Goal: Information Seeking & Learning: Find specific page/section

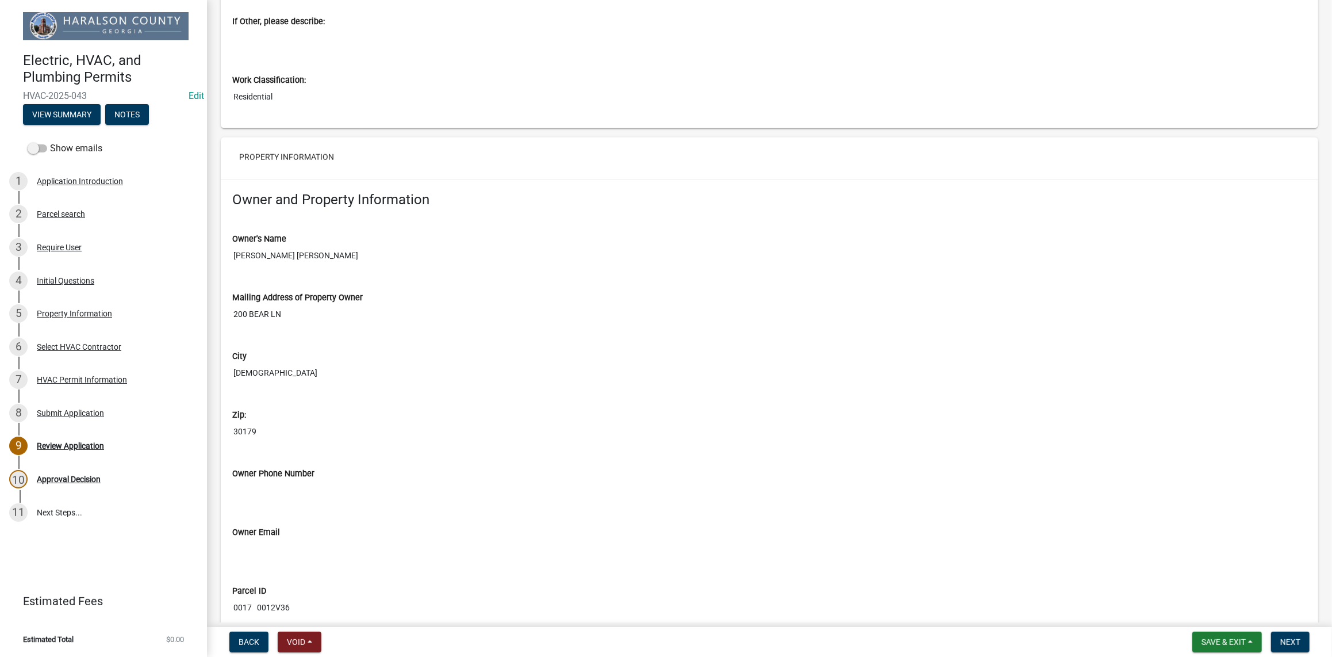
scroll to position [818, 0]
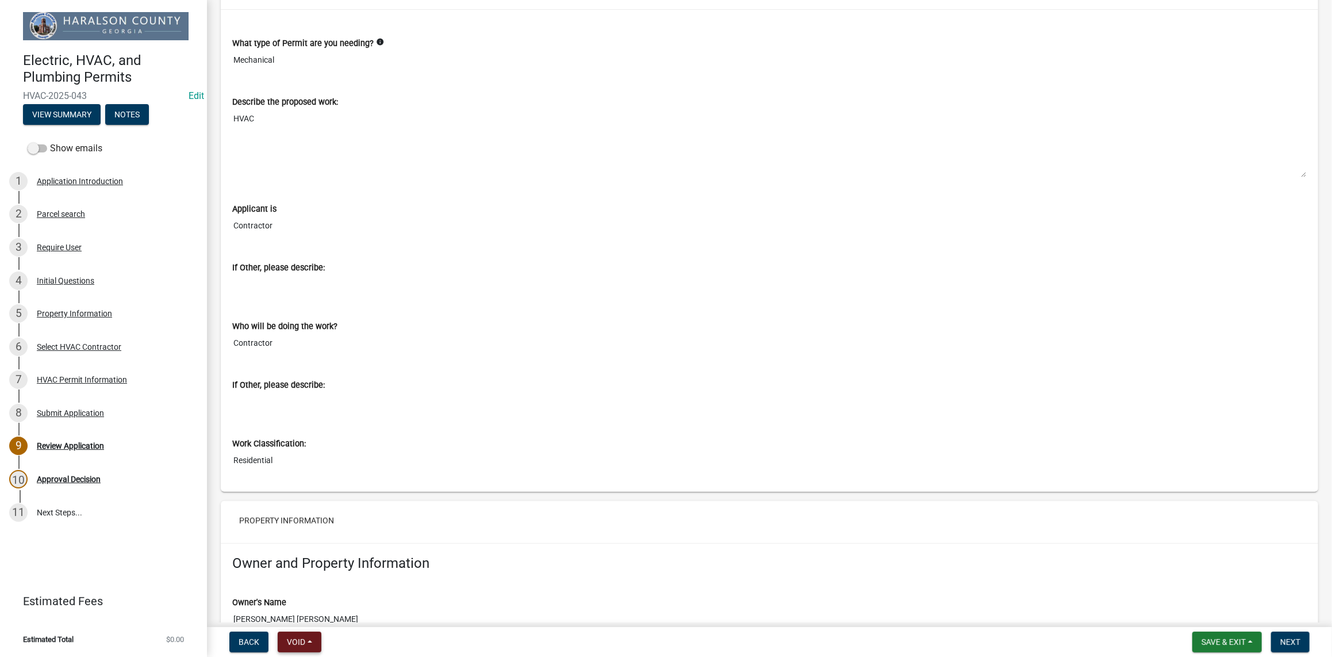
click at [295, 642] on span "Void" at bounding box center [296, 641] width 18 height 9
click at [309, 608] on button "Void" at bounding box center [324, 612] width 92 height 28
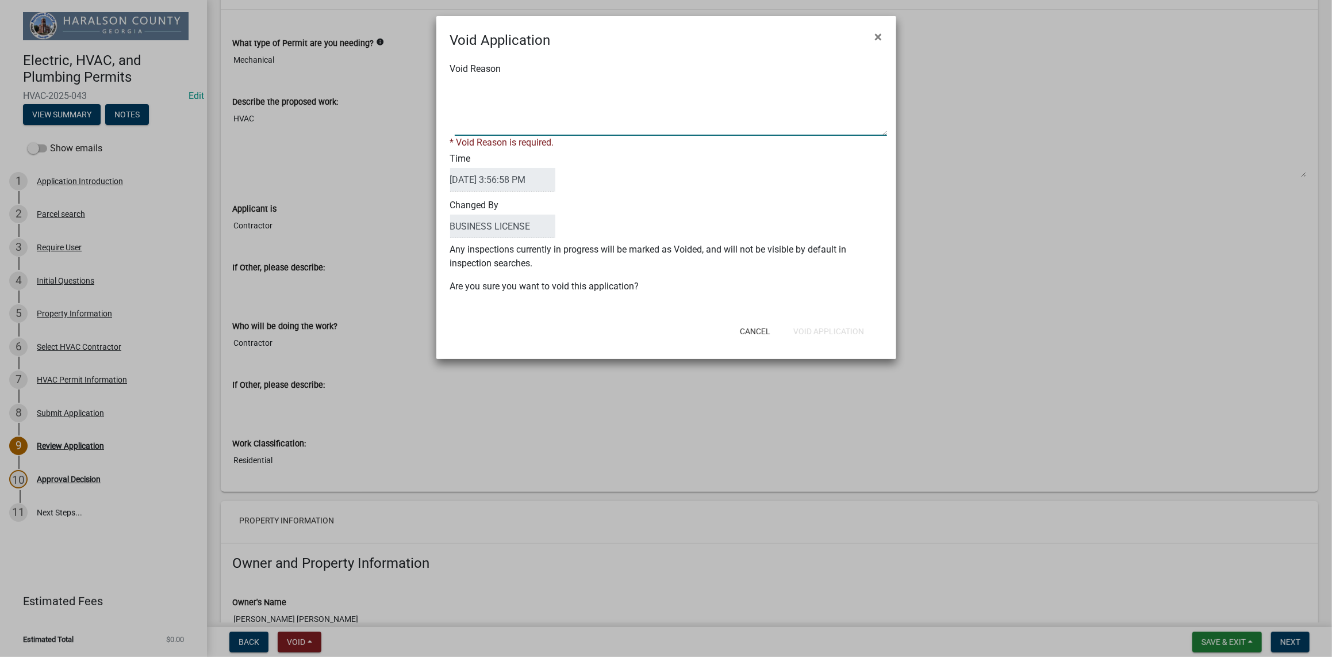
click at [520, 130] on textarea "Void Reason" at bounding box center [671, 107] width 432 height 58
type textarea "ALREADY PURCHASED BY LAND OWNER"
click at [845, 331] on div "Cancel Void Application" at bounding box center [741, 331] width 283 height 30
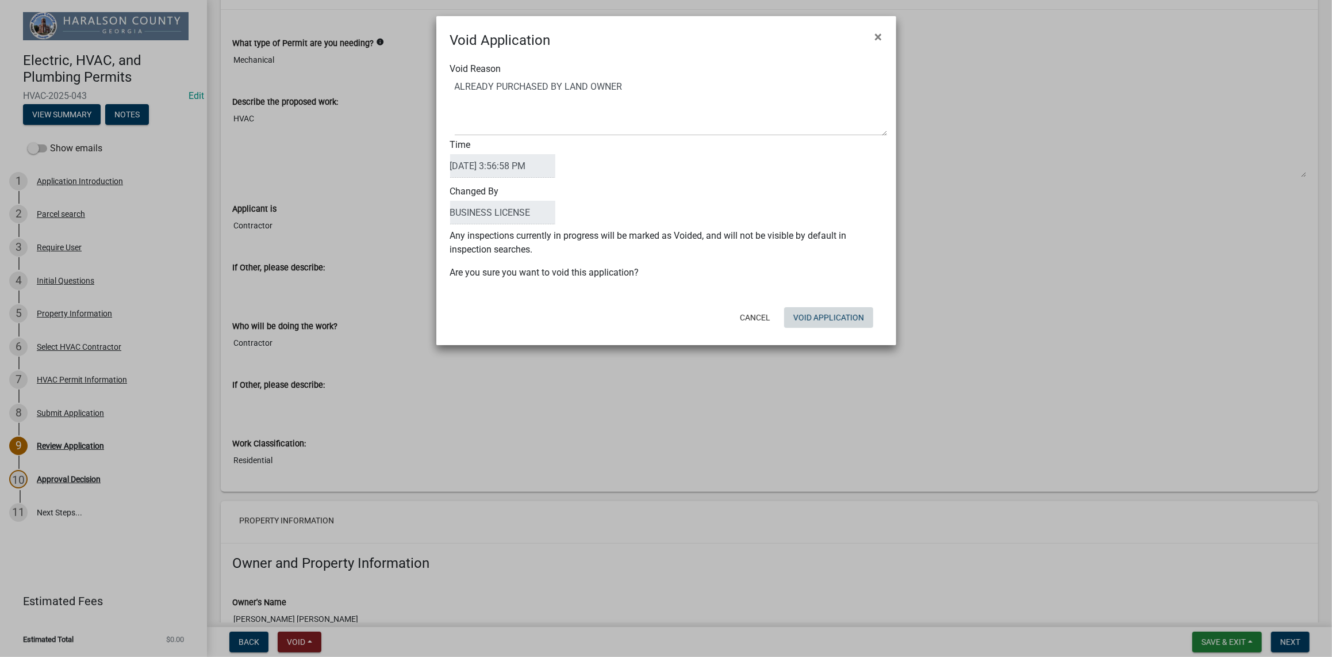
click at [810, 320] on button "Void Application" at bounding box center [828, 317] width 89 height 21
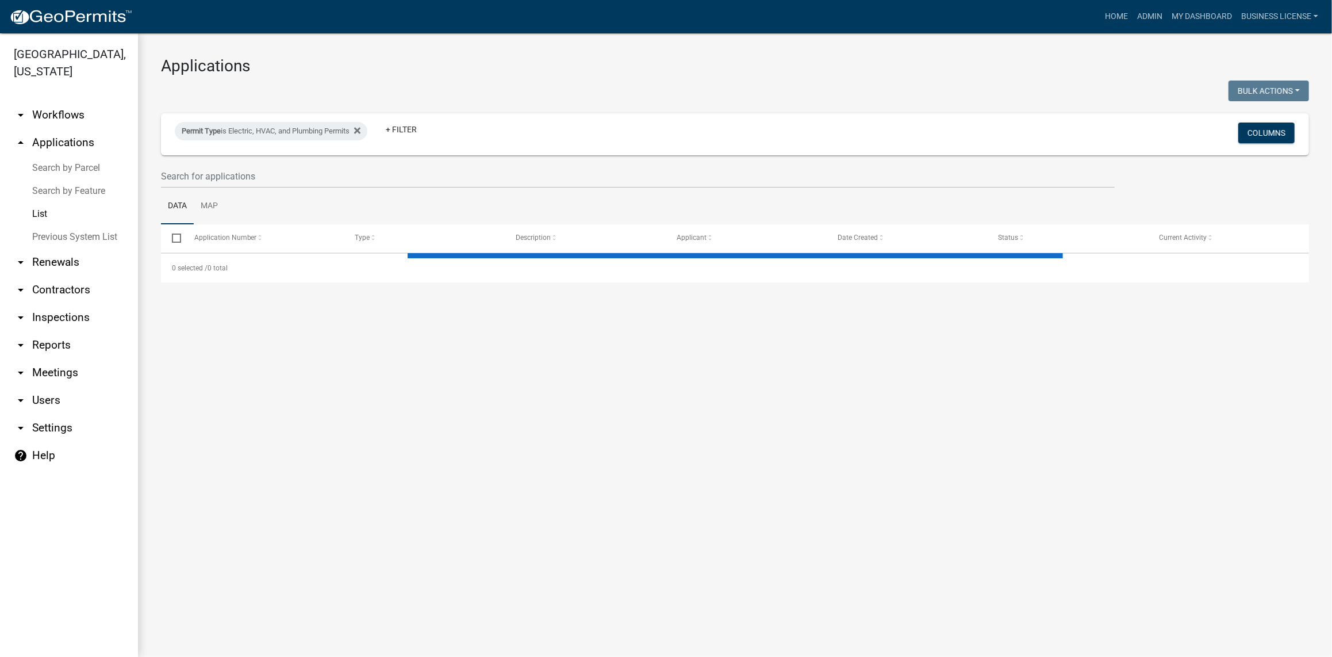
select select "3: 100"
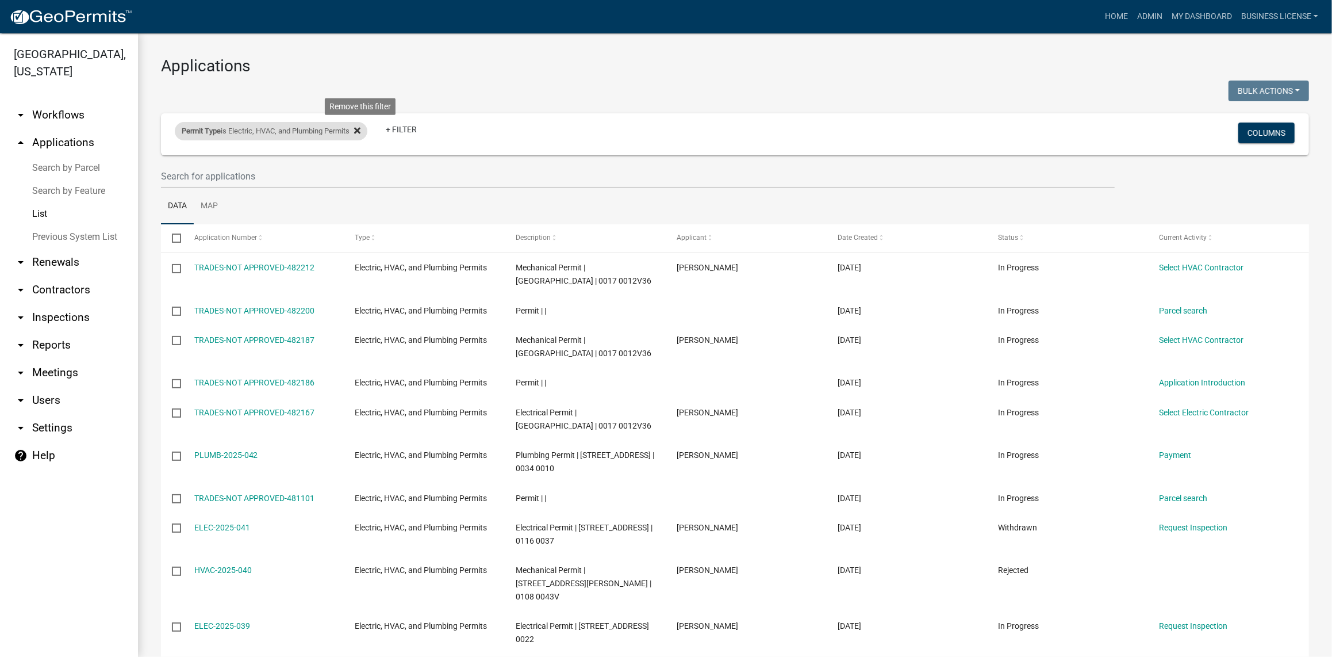
click at [361, 132] on icon at bounding box center [357, 130] width 6 height 6
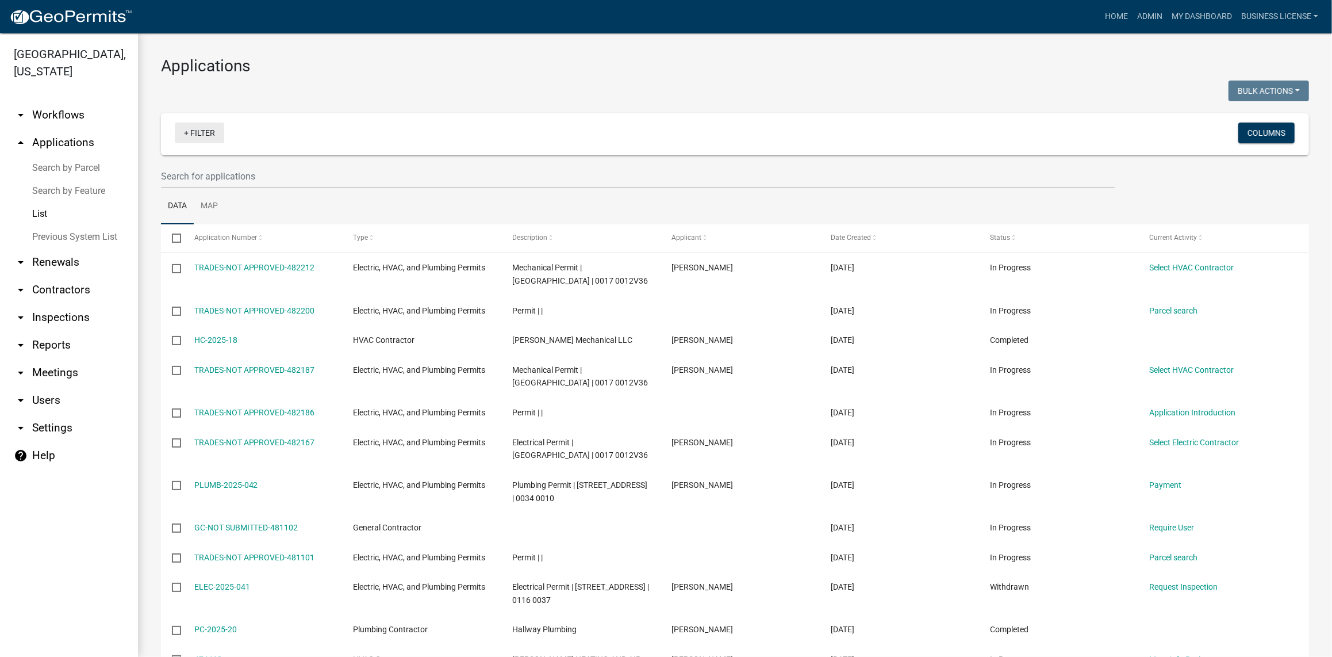
click at [193, 134] on link "+ Filter" at bounding box center [199, 132] width 49 height 21
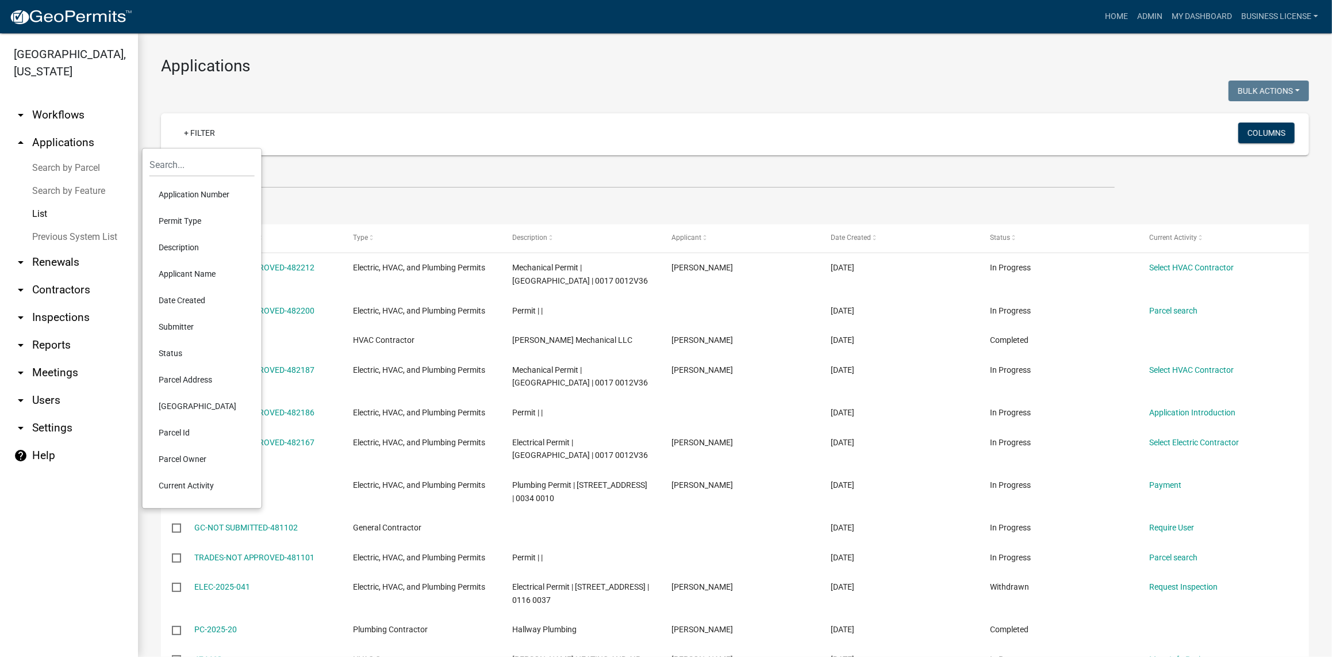
click at [28, 290] on link "arrow_drop_down Contractors" at bounding box center [69, 290] width 138 height 28
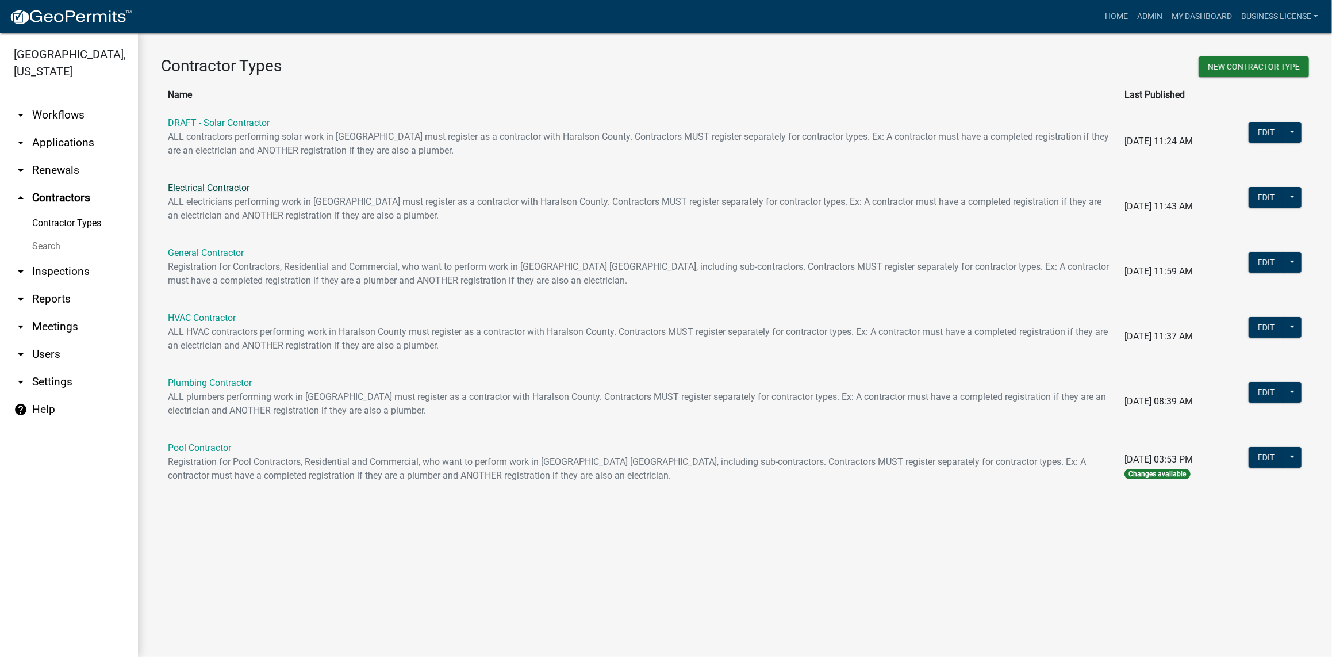
click at [214, 187] on link "Electrical Contractor" at bounding box center [209, 187] width 82 height 11
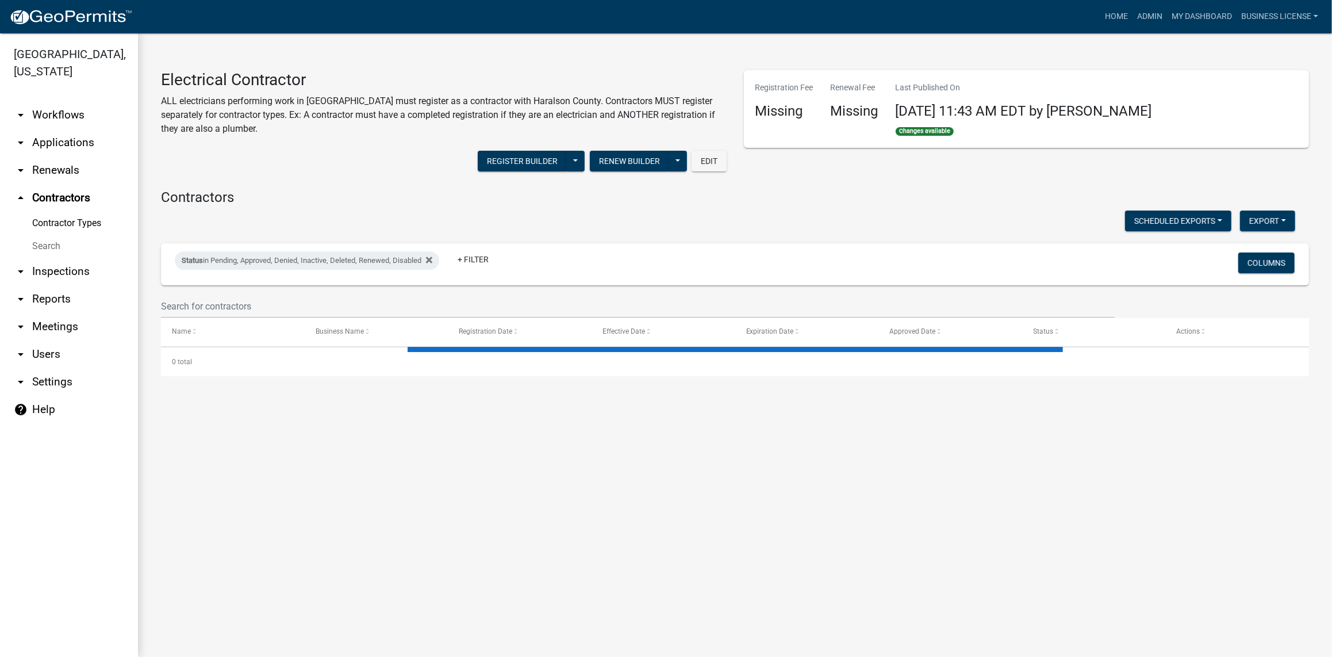
select select "2: 50"
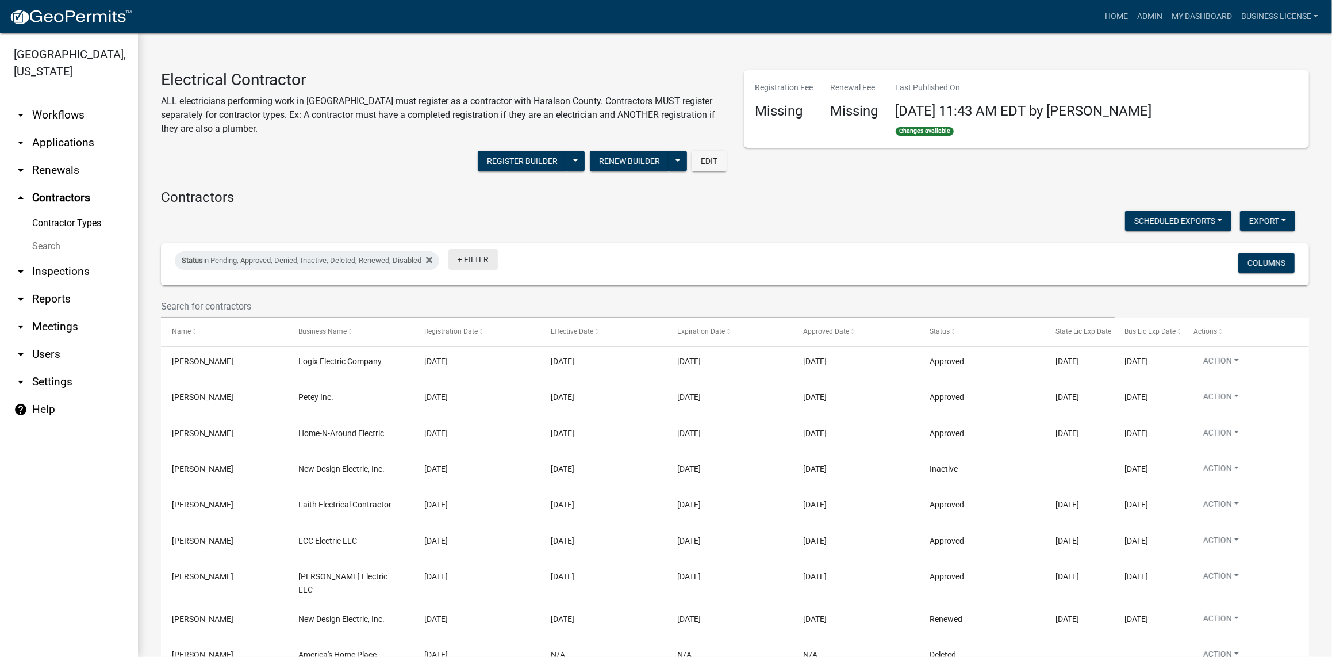
click at [476, 261] on link "+ Filter" at bounding box center [473, 259] width 49 height 21
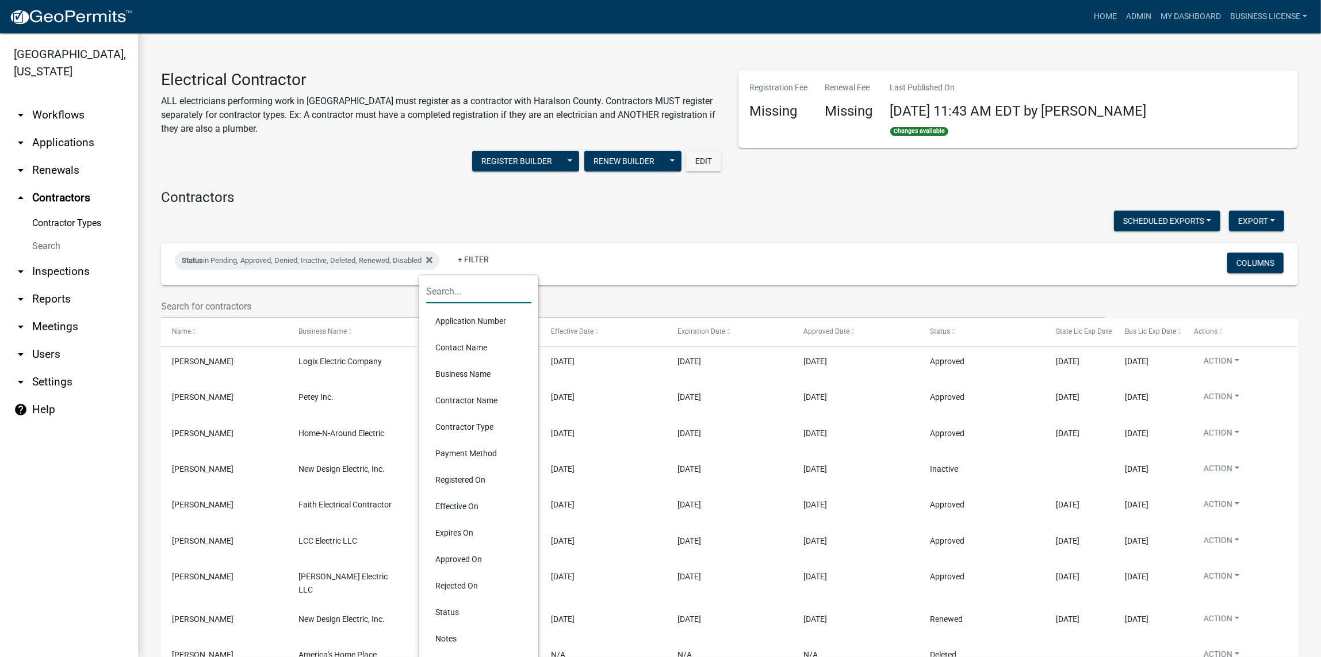
click at [463, 300] on input "text" at bounding box center [478, 291] width 105 height 24
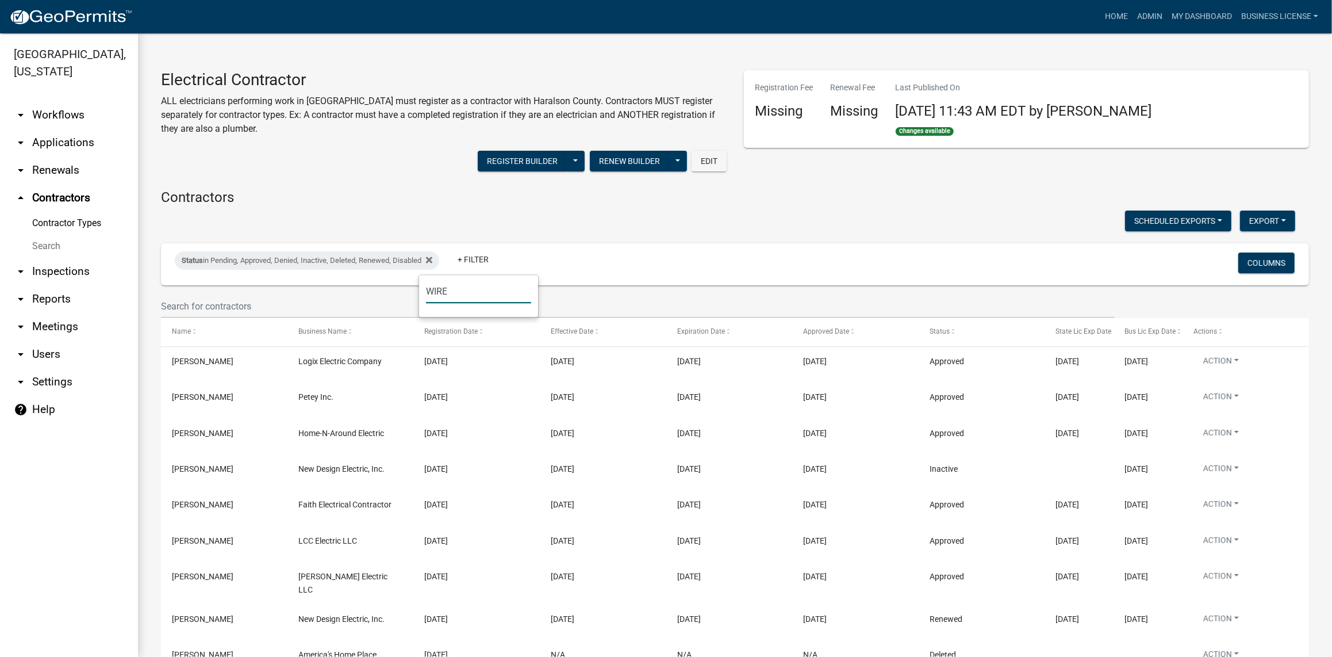
type input "WIRE"
click at [557, 260] on div "Status in Pending, Approved, Denied, Inactive, Deleted, Renewed, Disabled + Fil…" at bounding box center [545, 264] width 758 height 30
click at [474, 260] on link "+ Filter" at bounding box center [473, 259] width 49 height 21
click at [330, 260] on div "Status in Pending, Approved, Denied, Inactive, Deleted, Renewed, Disabled" at bounding box center [307, 260] width 265 height 18
select select "1: '0'"
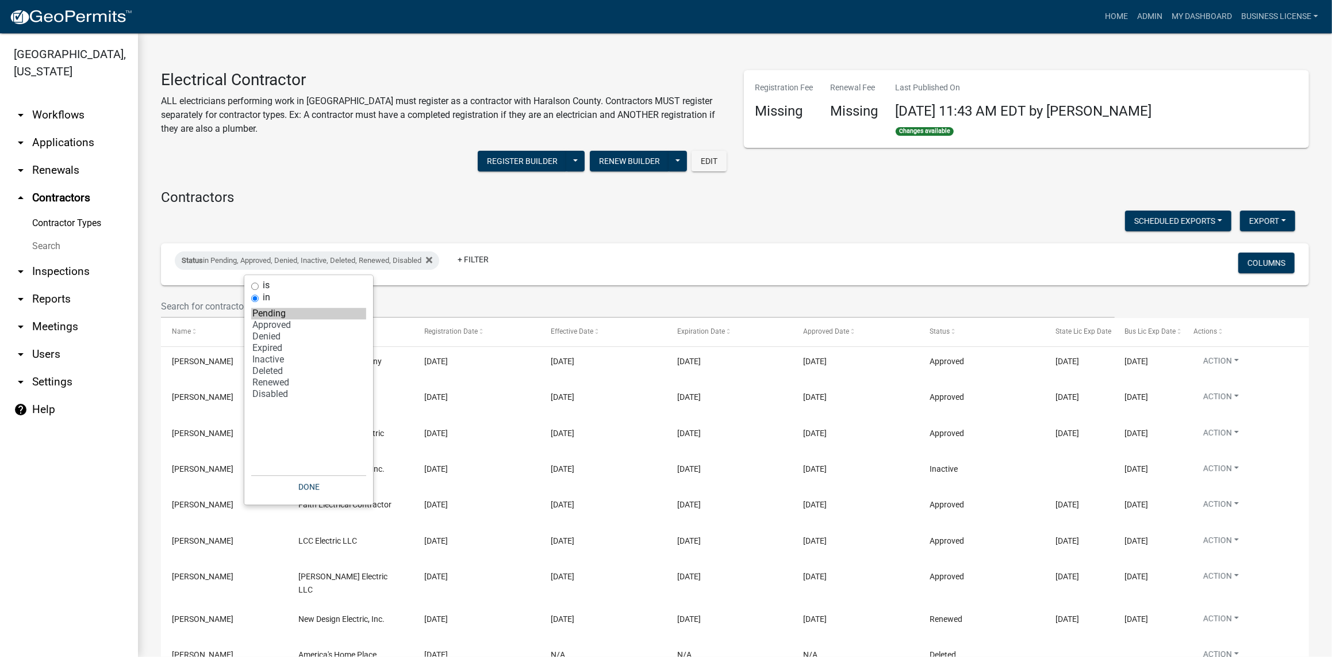
click at [254, 283] on input "is" at bounding box center [254, 285] width 7 height 7
radio input "true"
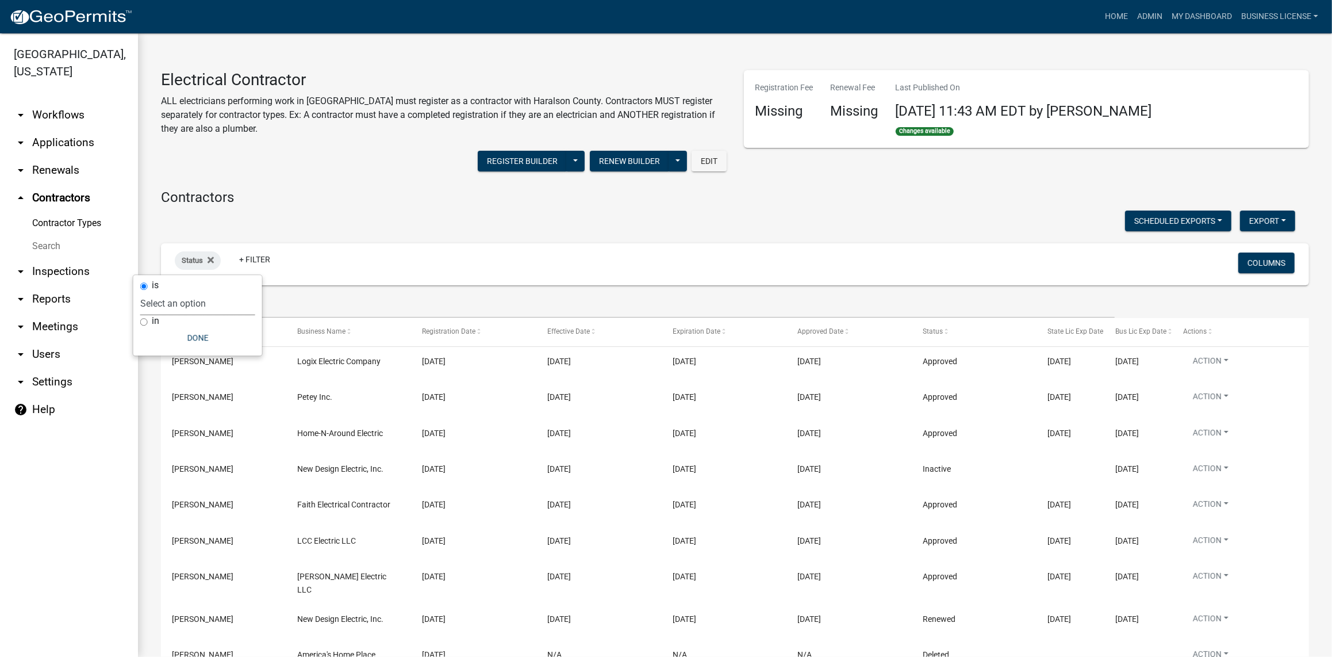
click at [194, 304] on select "Select an option Pending Approved Denied Expired Inactive Deleted Renewed Disab…" at bounding box center [197, 304] width 115 height 24
select select "1"
click at [161, 292] on select "Select an option Pending Approved Denied Expired Inactive Deleted Renewed Disab…" at bounding box center [197, 304] width 115 height 24
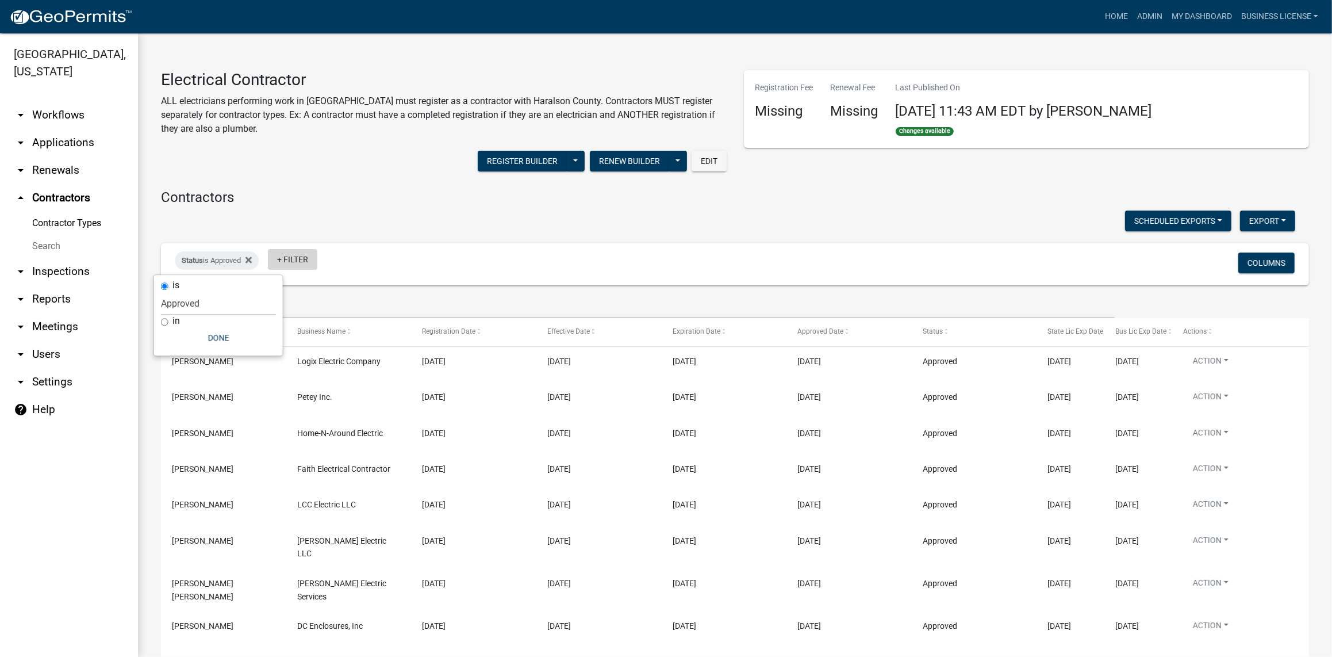
click at [307, 258] on link "+ Filter" at bounding box center [292, 259] width 49 height 21
click at [302, 293] on input "WIRE" at bounding box center [297, 291] width 105 height 24
type input "W"
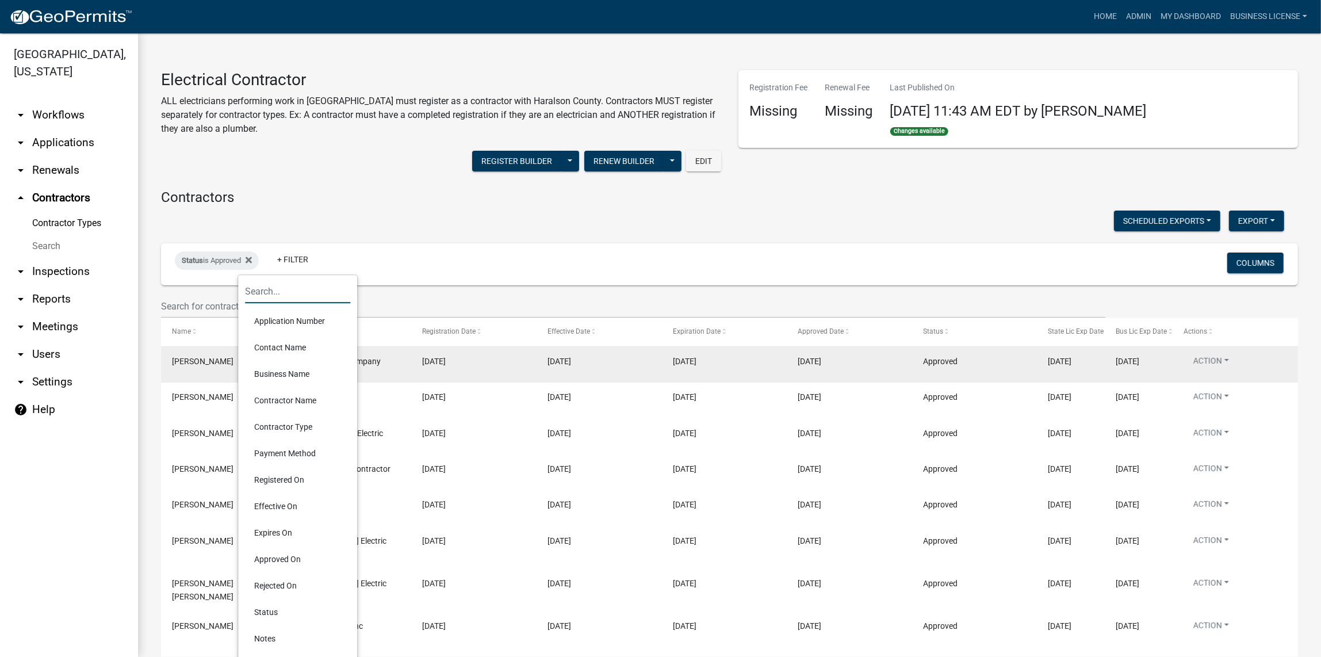
click at [293, 375] on li "Business Name" at bounding box center [297, 374] width 105 height 26
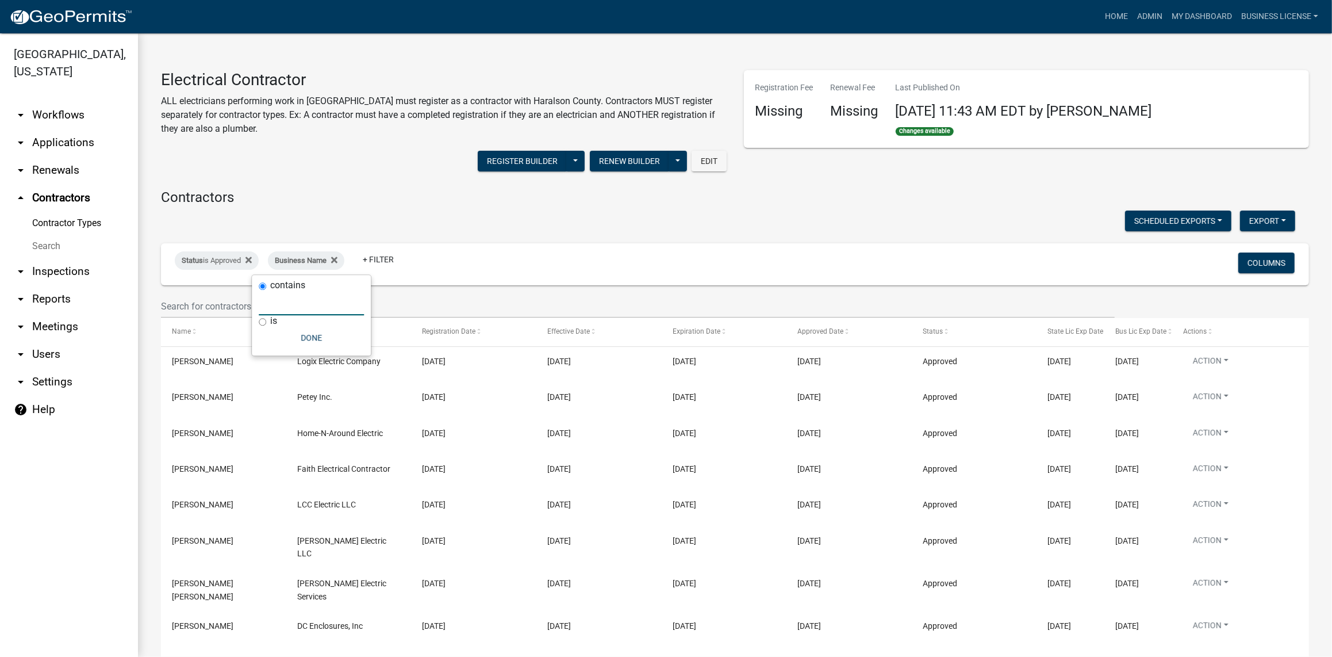
click at [293, 309] on input "text" at bounding box center [311, 304] width 105 height 24
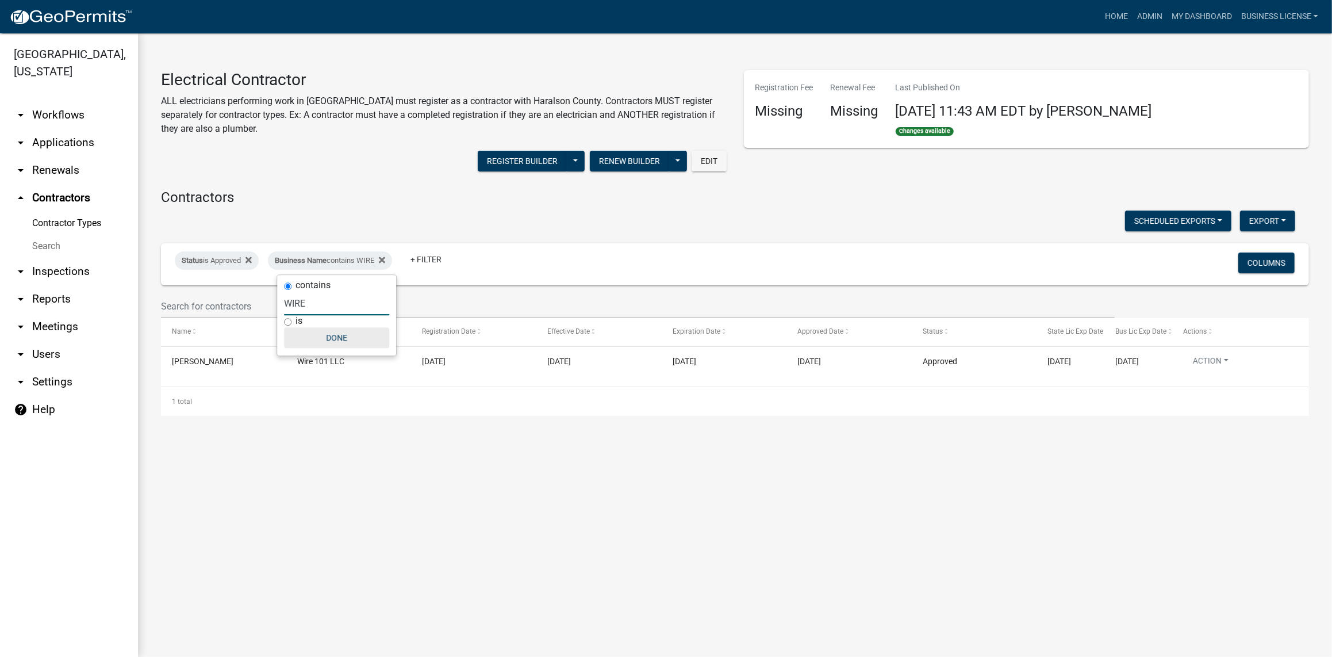
type input "WIRE"
click at [339, 346] on button "Done" at bounding box center [336, 337] width 105 height 21
click at [385, 259] on icon at bounding box center [382, 260] width 6 height 6
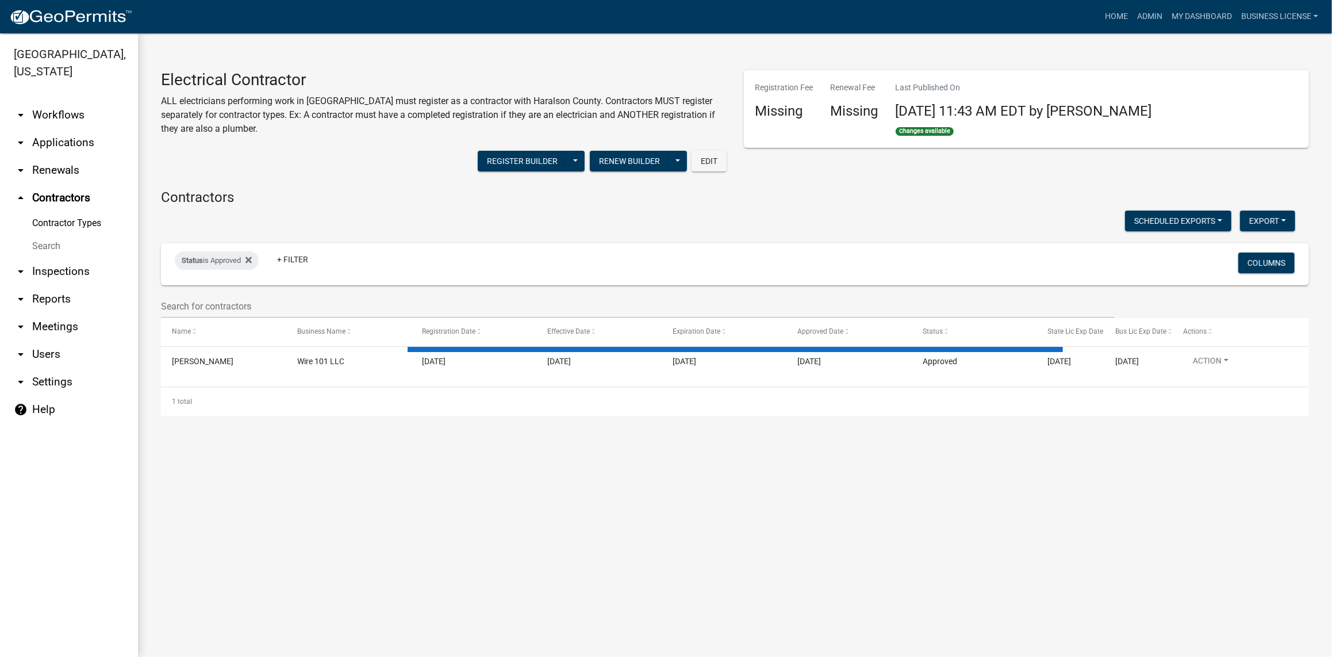
select select "2: 50"
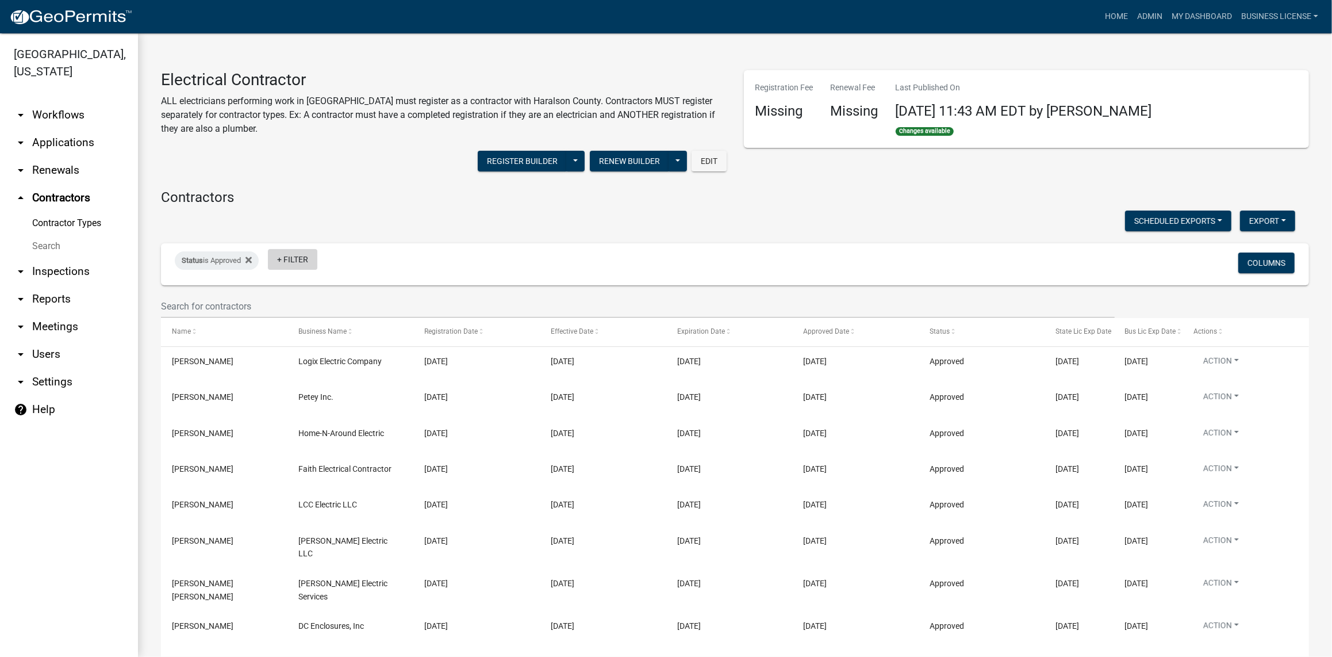
click at [306, 259] on link "+ Filter" at bounding box center [292, 259] width 49 height 21
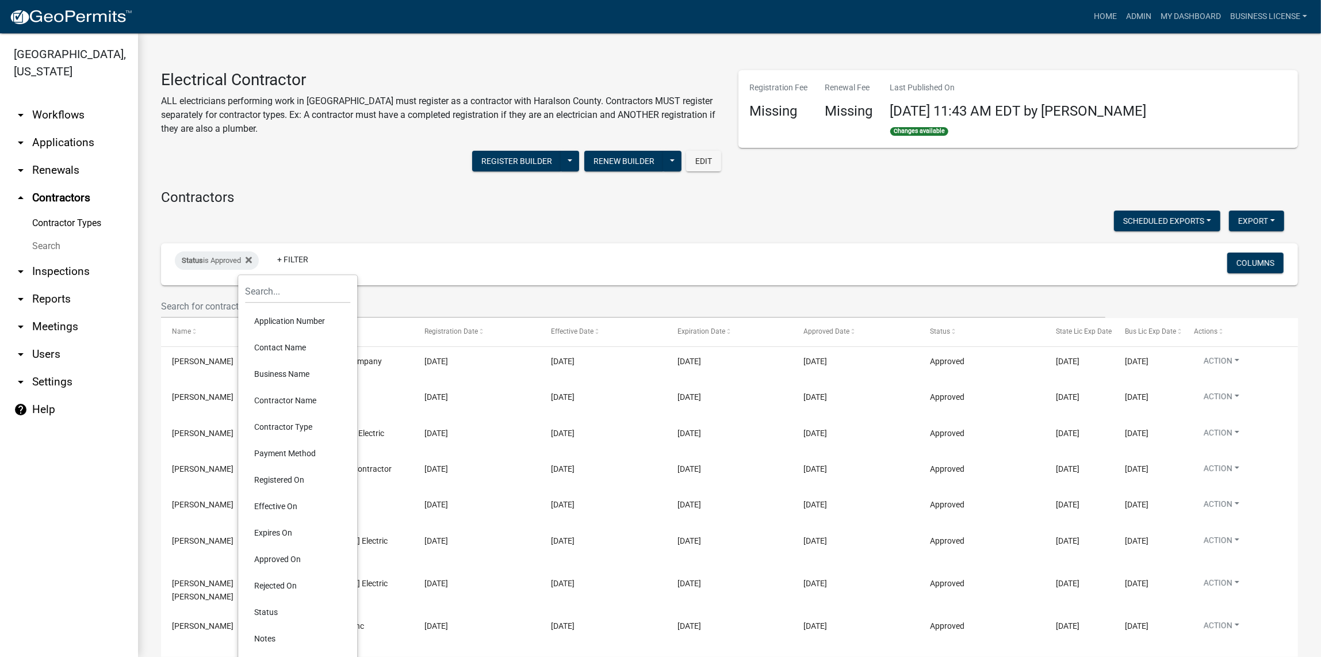
click at [292, 377] on li "Business Name" at bounding box center [297, 374] width 105 height 26
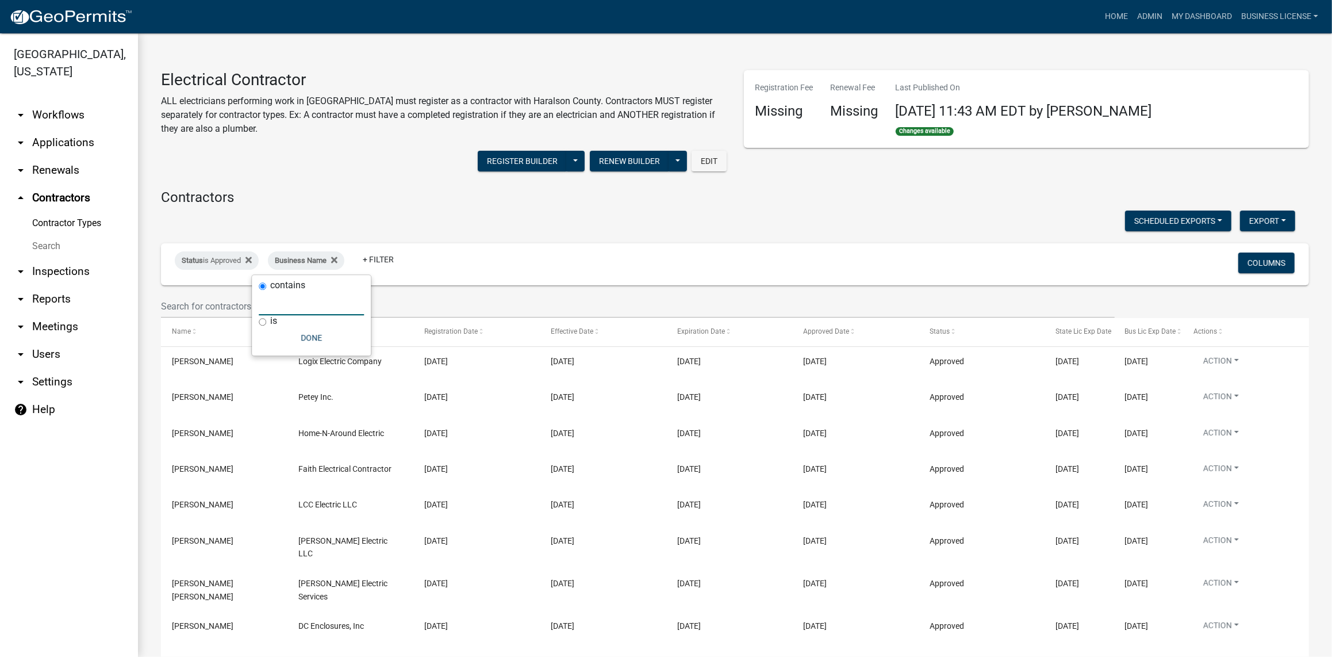
click at [296, 308] on input "text" at bounding box center [311, 304] width 105 height 24
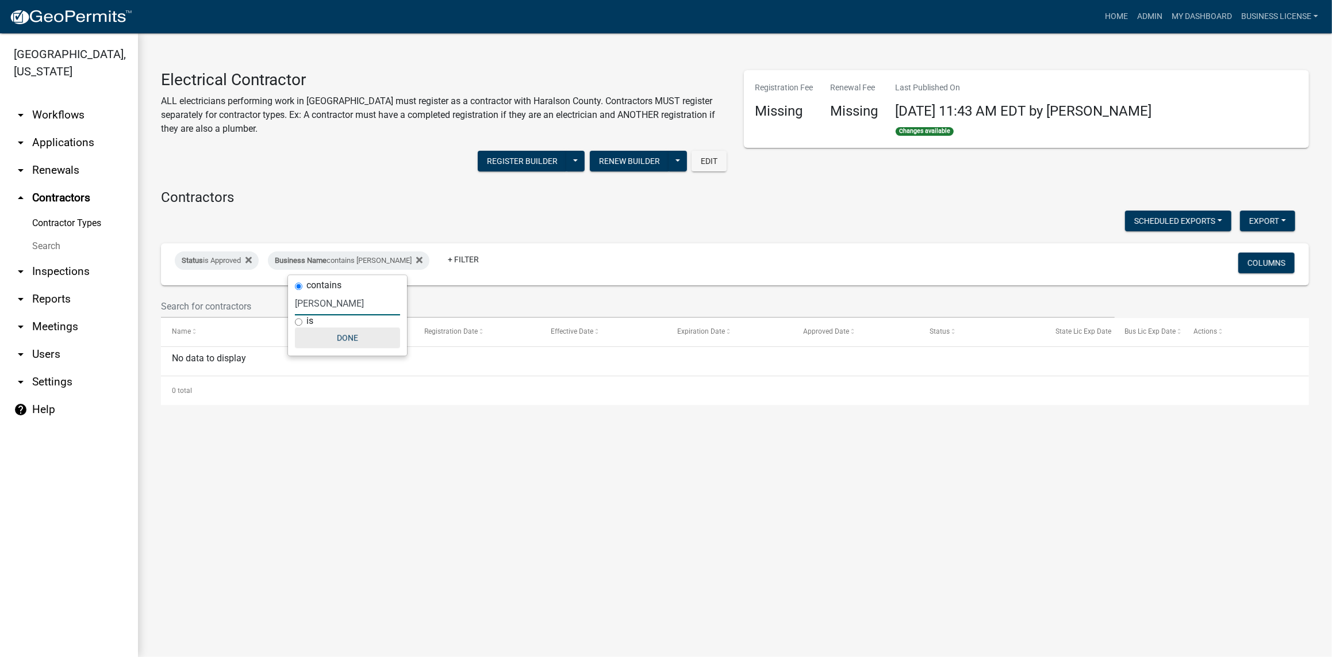
type input "[PERSON_NAME]"
click at [358, 339] on button "Done" at bounding box center [347, 337] width 105 height 21
click at [416, 260] on icon at bounding box center [419, 259] width 6 height 9
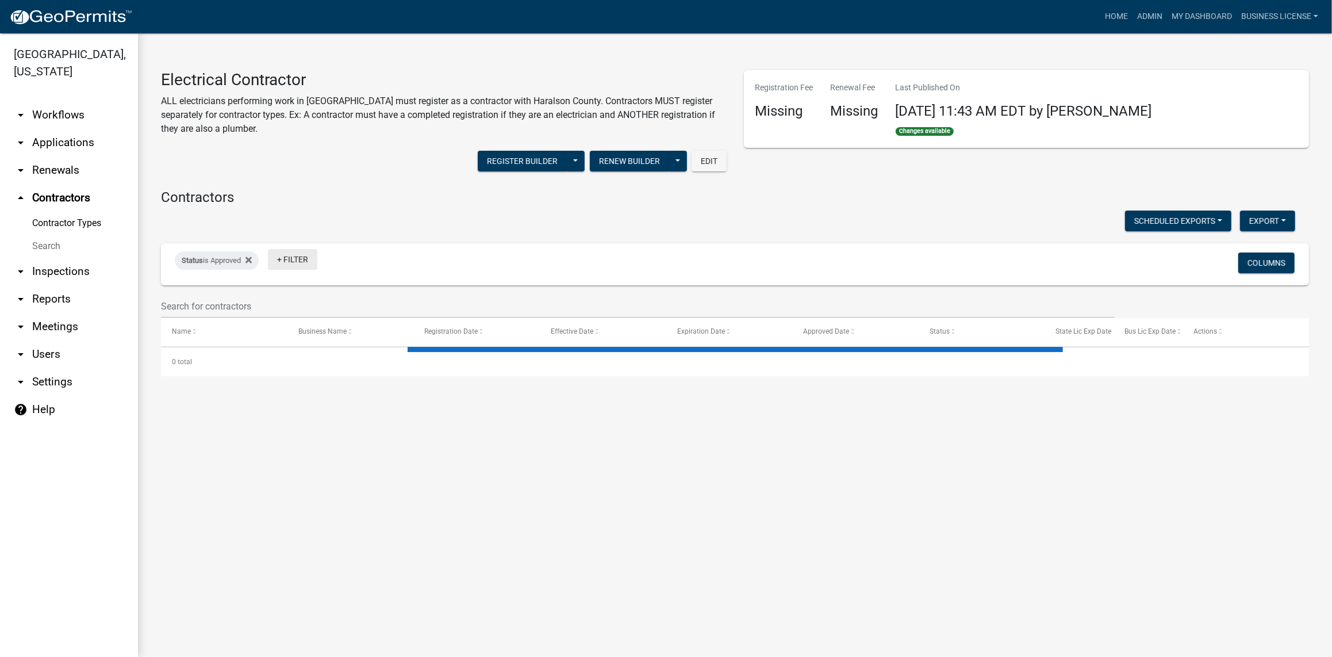
select select "2: 50"
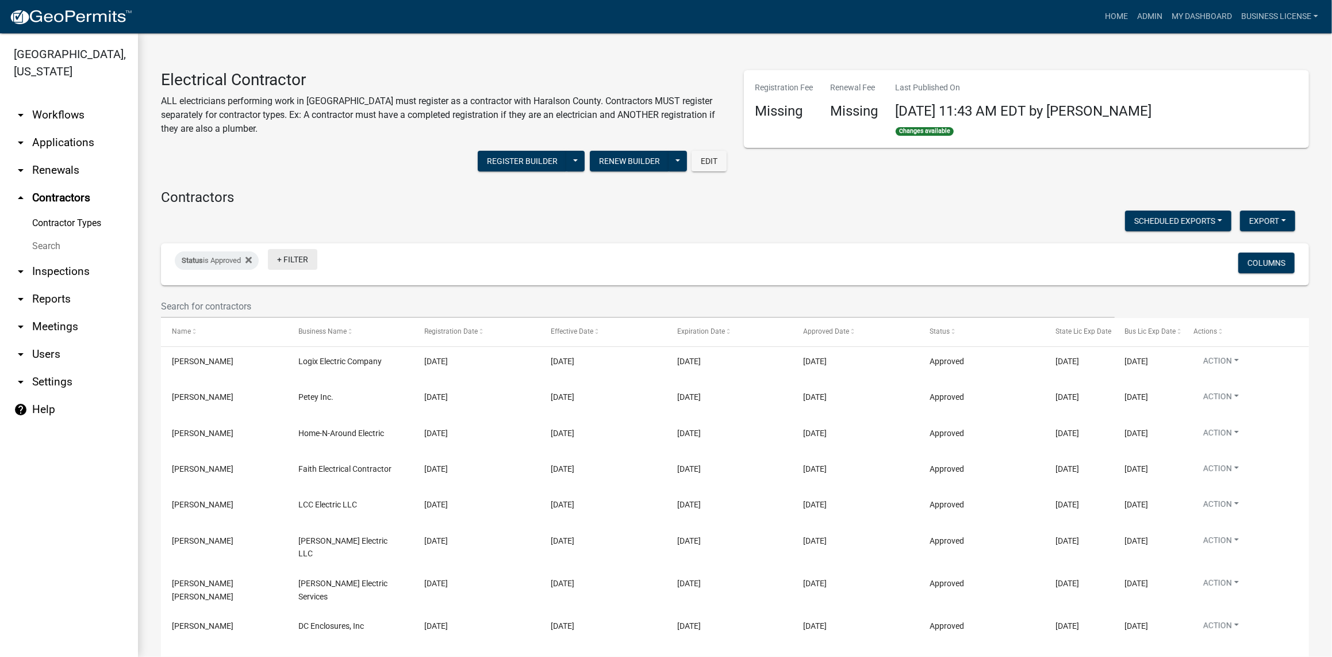
click at [297, 260] on link "+ Filter" at bounding box center [292, 259] width 49 height 21
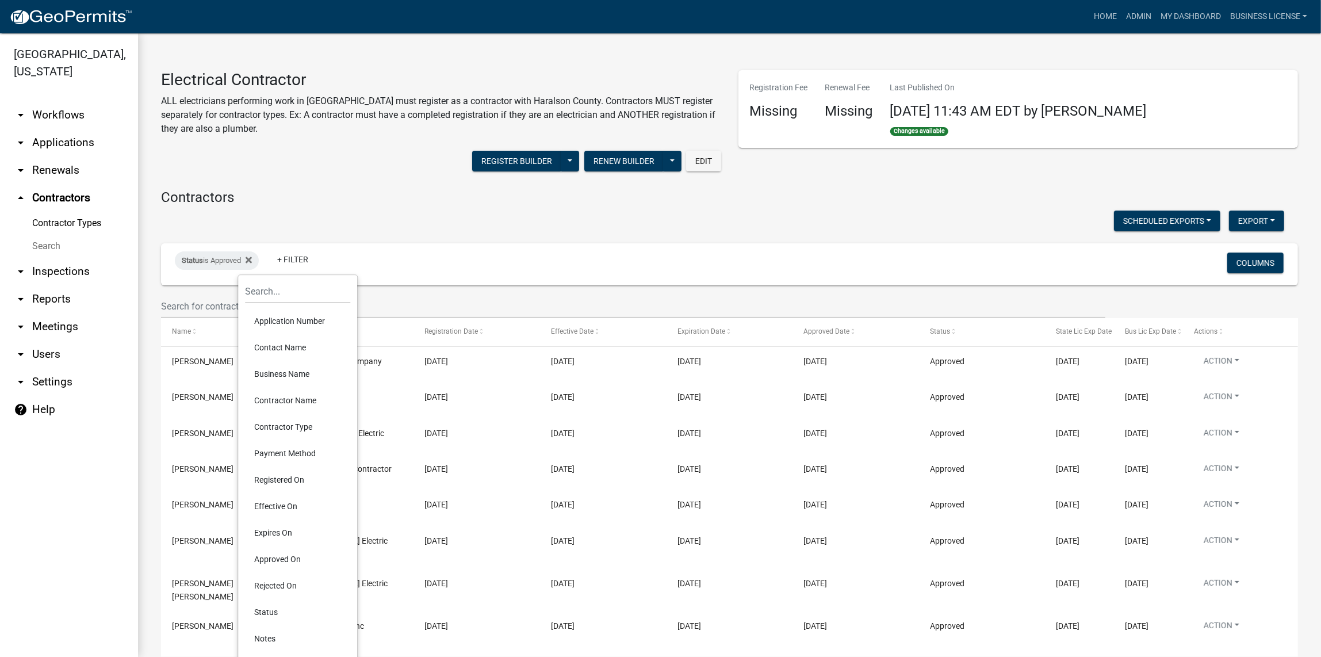
click at [300, 370] on li "Business Name" at bounding box center [297, 374] width 105 height 26
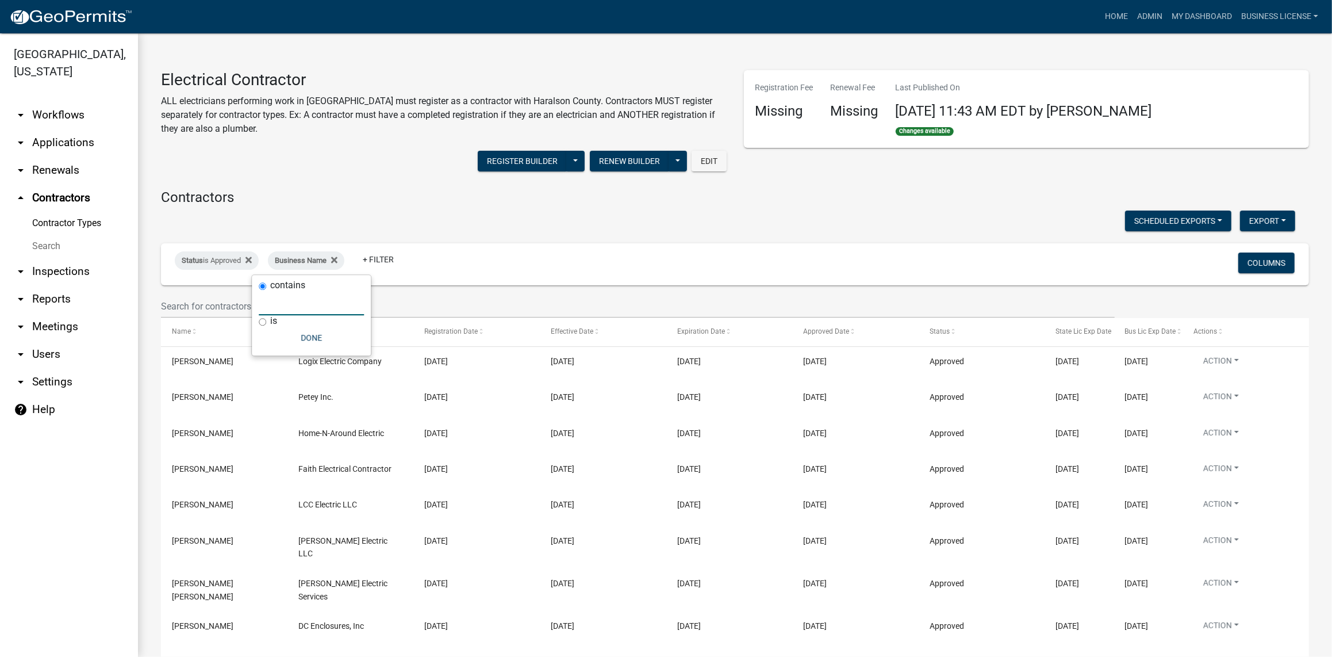
click at [295, 301] on input "text" at bounding box center [311, 304] width 105 height 24
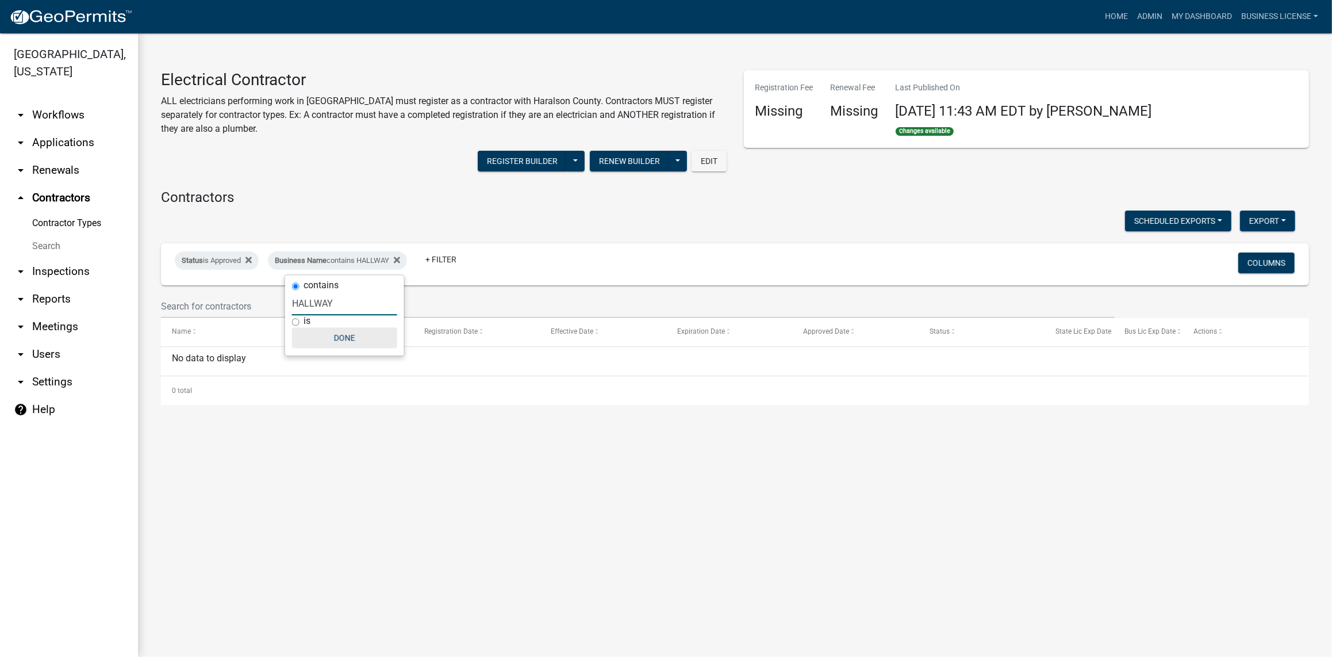
type input "HALLWAY"
click at [341, 335] on button "Done" at bounding box center [344, 337] width 105 height 21
click at [400, 256] on icon at bounding box center [397, 259] width 6 height 9
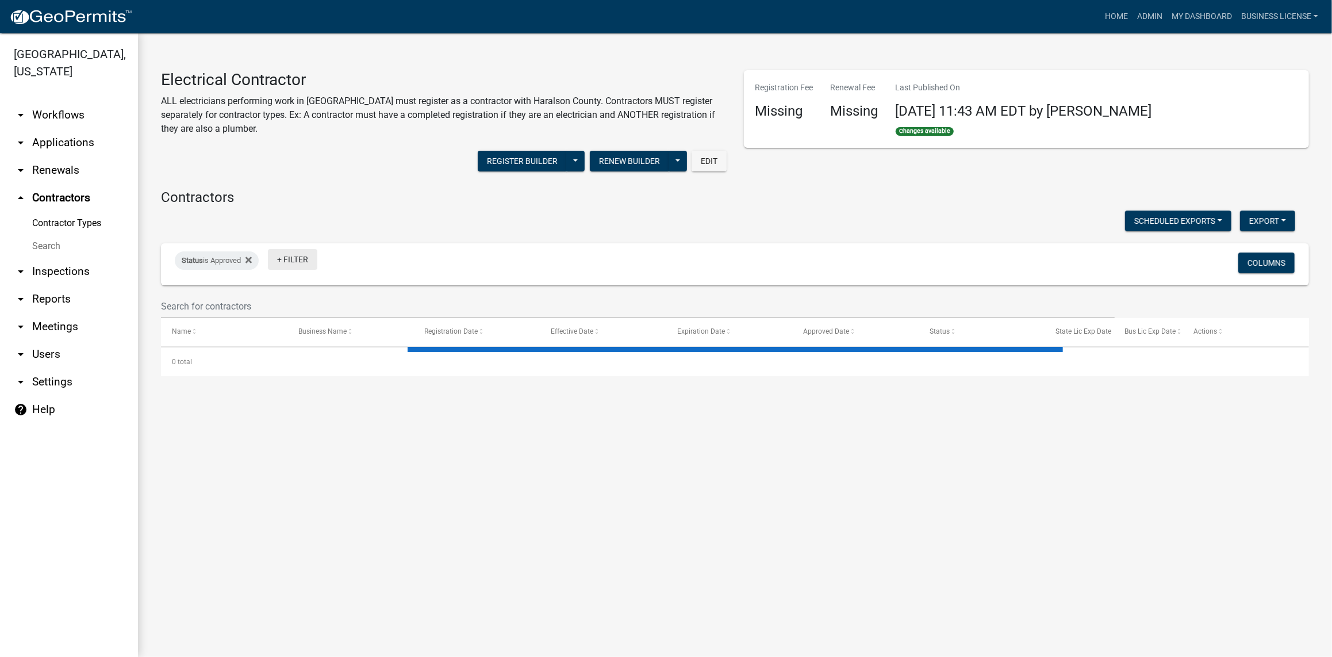
select select "2: 50"
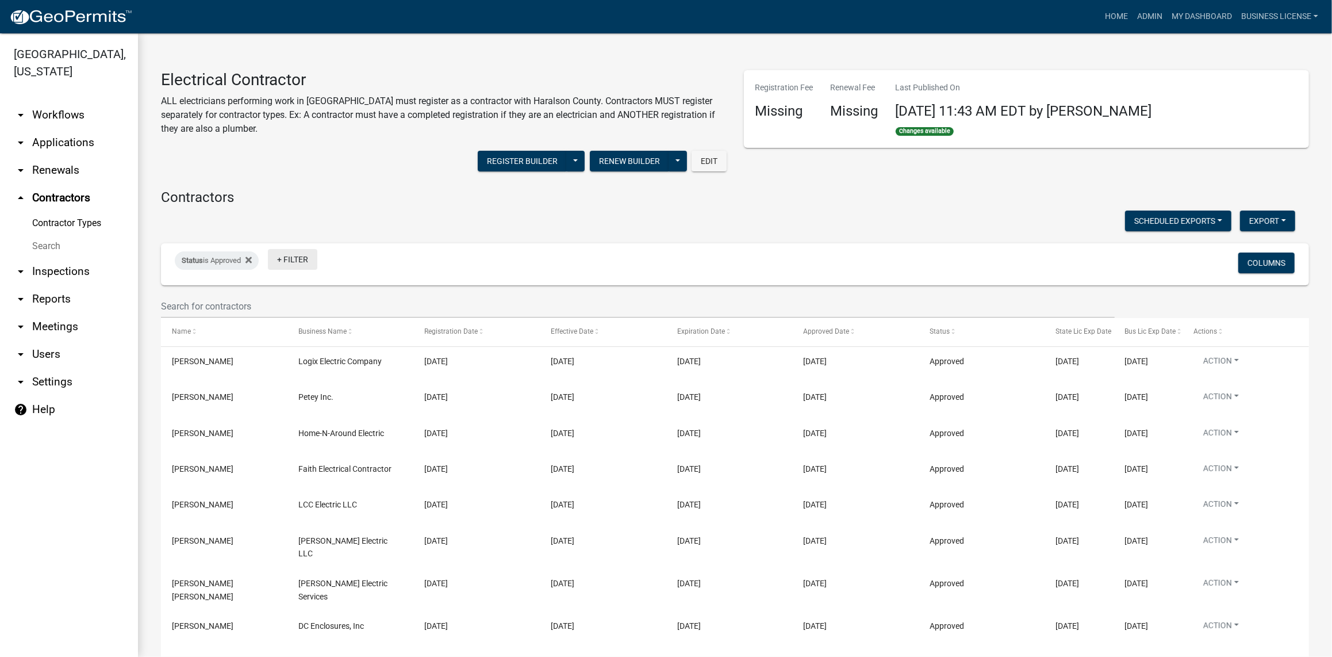
click at [286, 259] on link "+ Filter" at bounding box center [292, 259] width 49 height 21
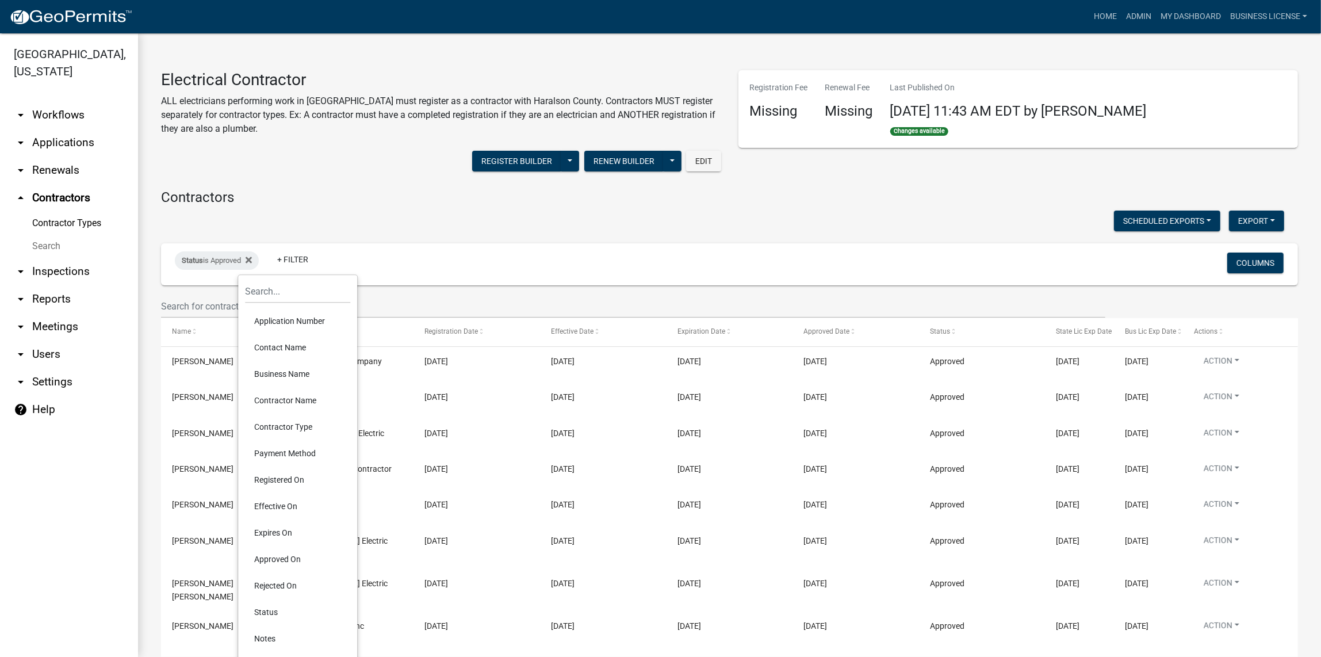
click at [477, 263] on div "Status is Approved + Filter" at bounding box center [541, 264] width 751 height 30
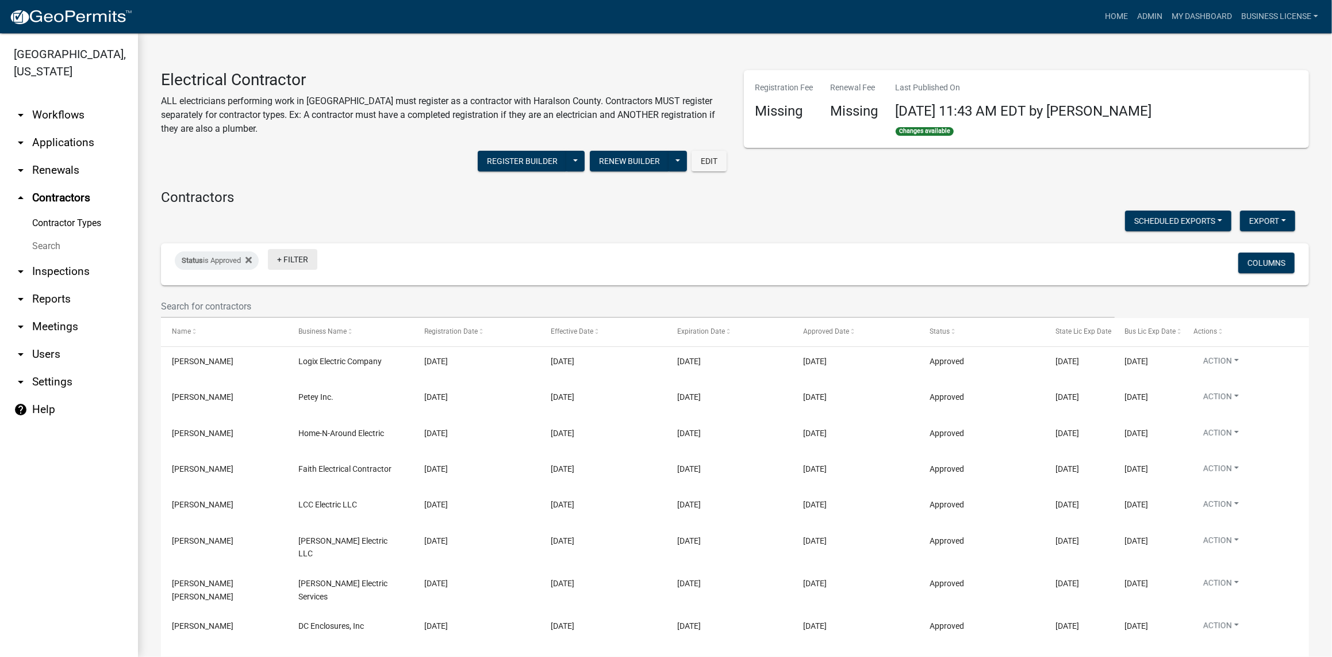
click at [296, 260] on link "+ Filter" at bounding box center [292, 259] width 49 height 21
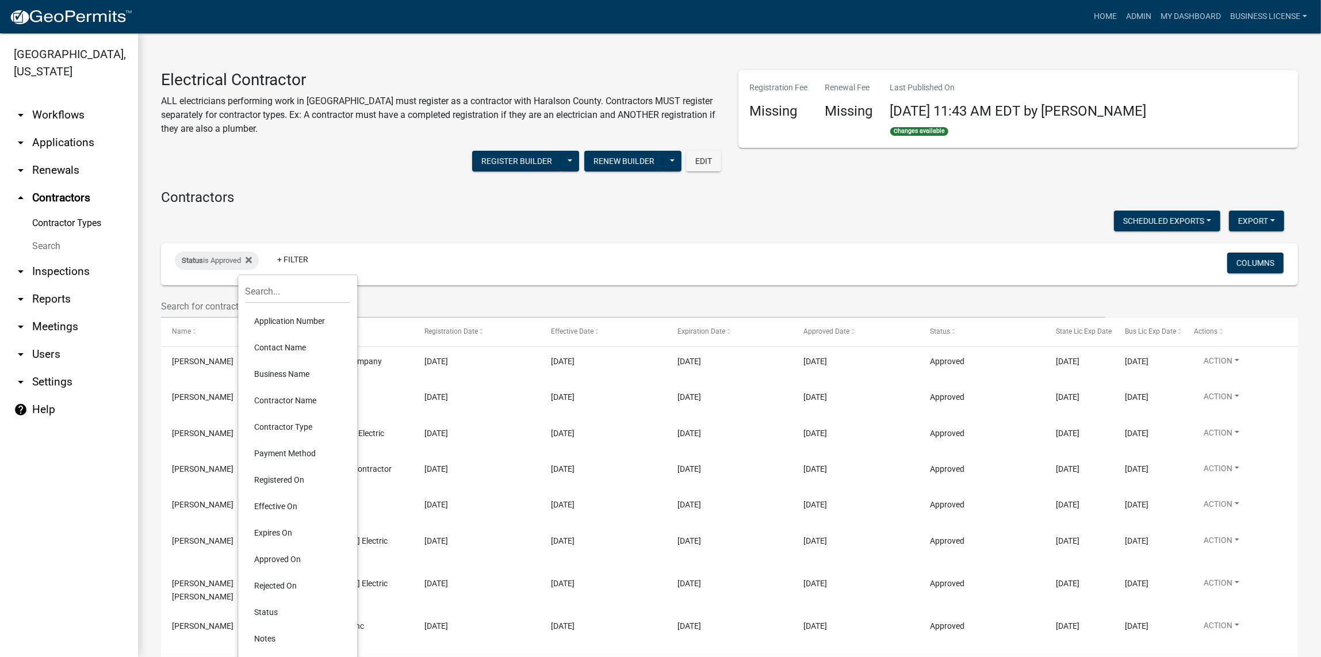
click at [299, 430] on li "Contractor Type" at bounding box center [297, 426] width 105 height 26
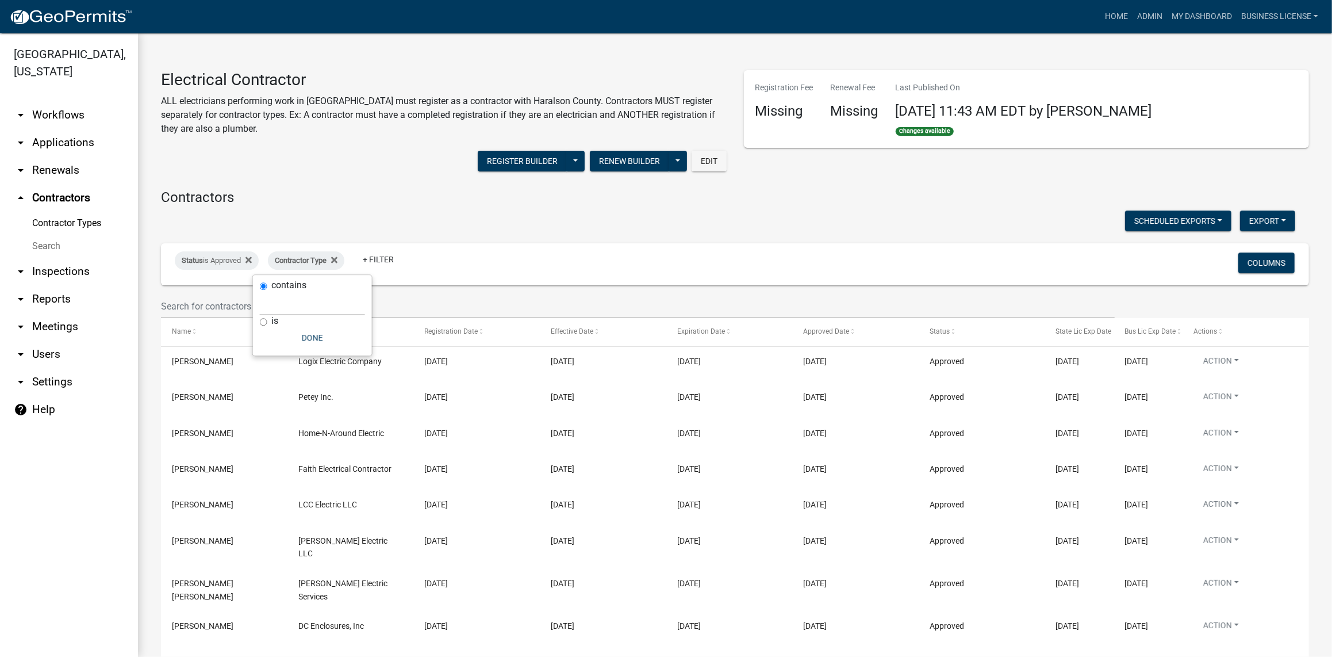
click at [261, 325] on div "is" at bounding box center [312, 321] width 105 height 12
click at [265, 325] on div "is" at bounding box center [312, 321] width 105 height 12
click at [265, 321] on input "is" at bounding box center [263, 321] width 7 height 7
radio input "true"
click at [300, 322] on input "text" at bounding box center [312, 316] width 105 height 24
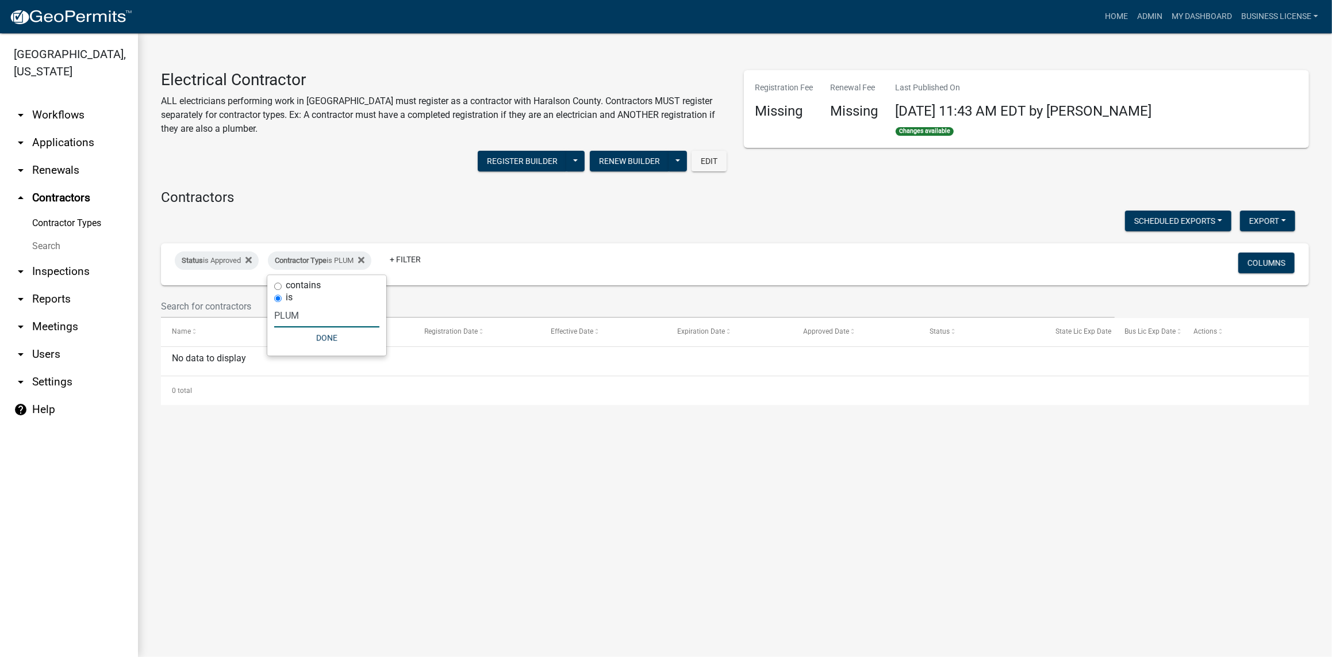
type input "PLUM"
click at [334, 343] on button "Done" at bounding box center [326, 337] width 105 height 21
click at [365, 261] on icon at bounding box center [361, 260] width 6 height 6
select select "2: 50"
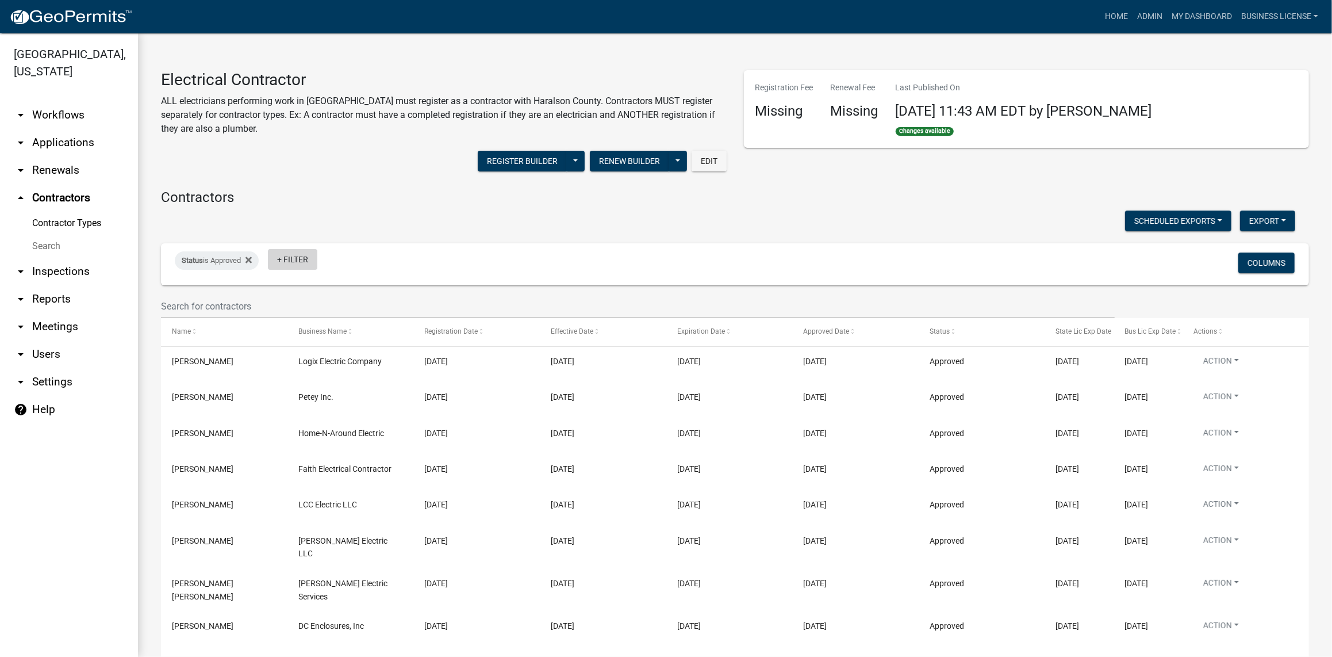
click at [292, 260] on link "+ Filter" at bounding box center [292, 259] width 49 height 21
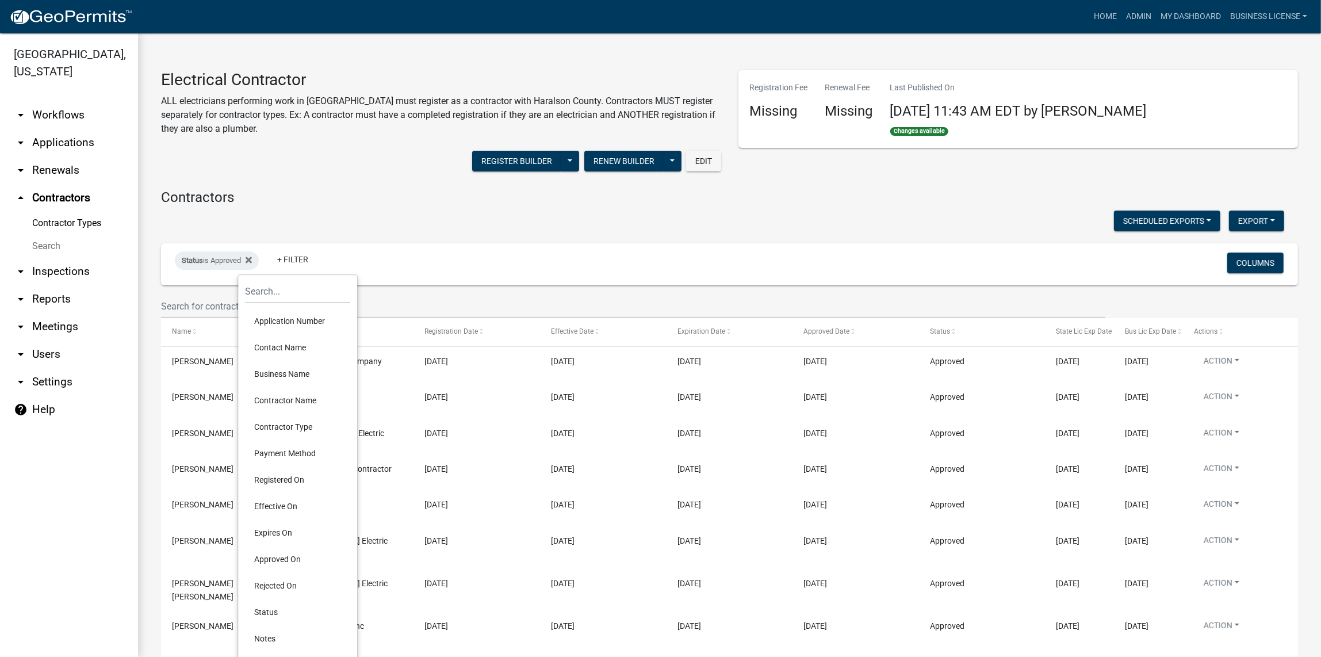
click at [292, 426] on li "Contractor Type" at bounding box center [297, 426] width 105 height 26
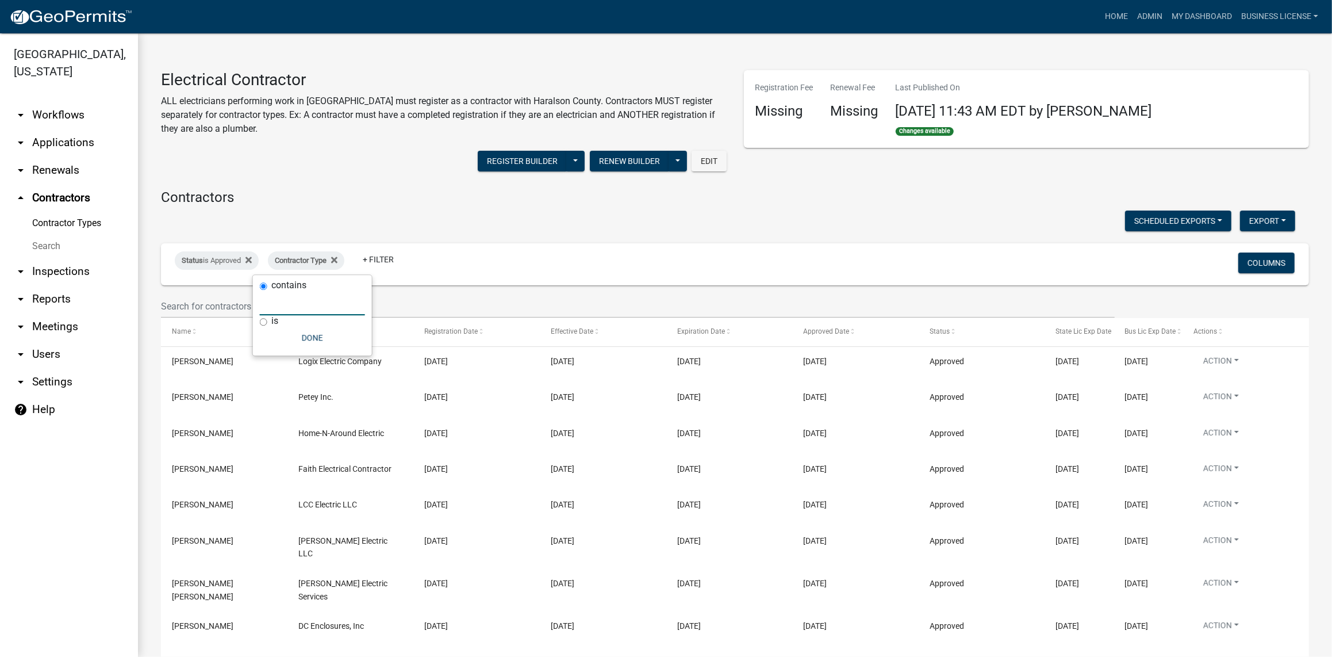
click at [281, 313] on input "text" at bounding box center [312, 304] width 105 height 24
click at [262, 320] on input "is" at bounding box center [263, 321] width 7 height 7
radio input "true"
click at [286, 323] on input "text" at bounding box center [312, 316] width 105 height 24
click at [314, 339] on button "Done" at bounding box center [312, 337] width 105 height 21
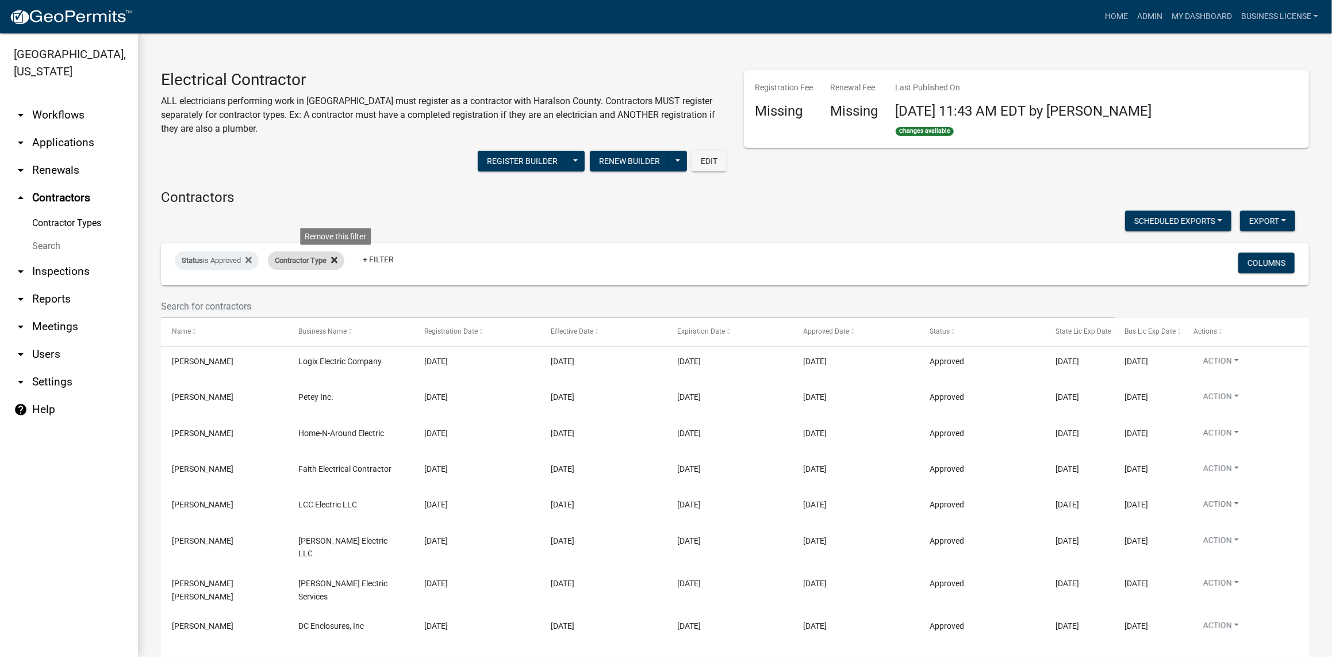
click at [337, 262] on icon at bounding box center [334, 260] width 6 height 6
click at [290, 262] on link "+ Filter" at bounding box center [292, 259] width 49 height 21
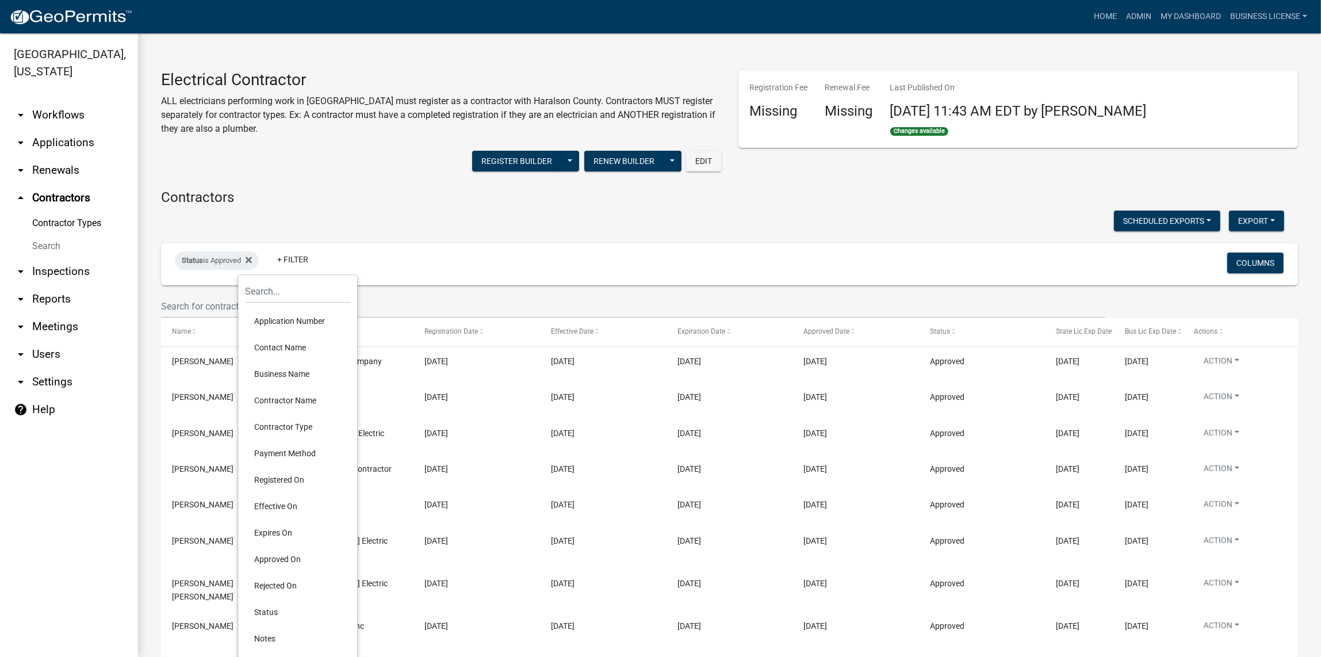
click at [282, 480] on li "Registered On" at bounding box center [297, 479] width 105 height 26
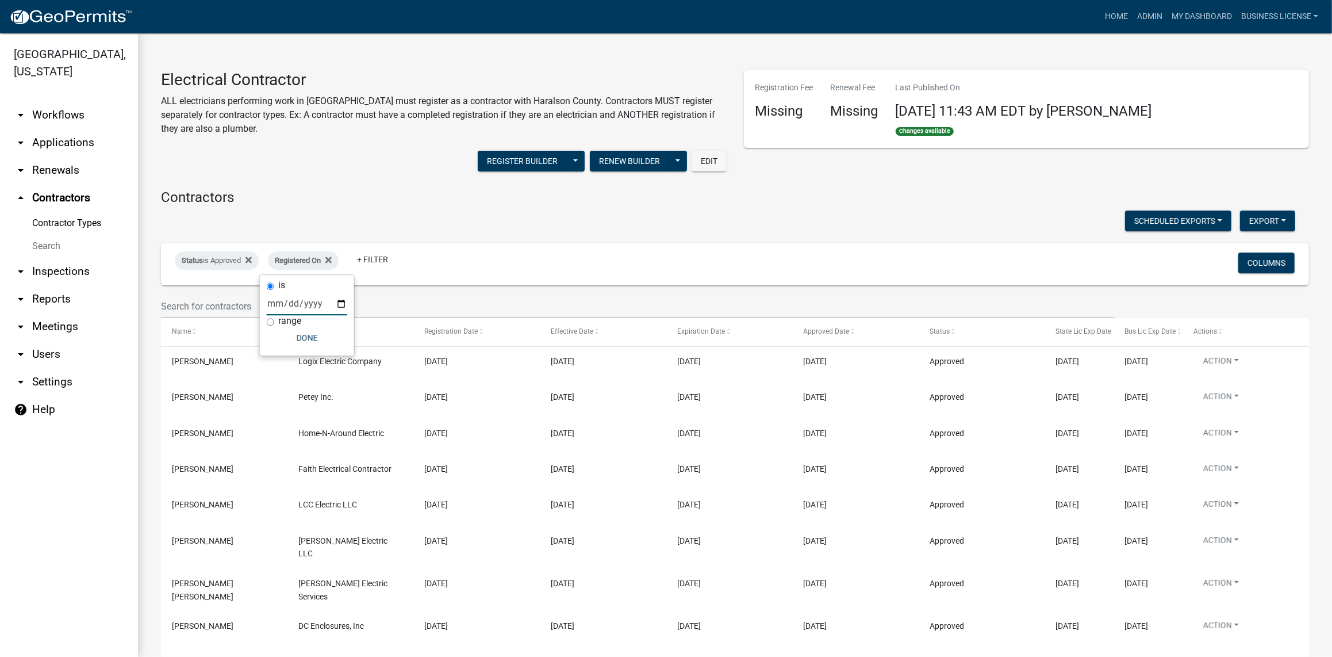
click at [293, 299] on input "date" at bounding box center [307, 304] width 81 height 24
click at [270, 300] on input "date" at bounding box center [307, 304] width 81 height 24
click at [343, 302] on input "date" at bounding box center [307, 304] width 81 height 24
type input "[DATE]"
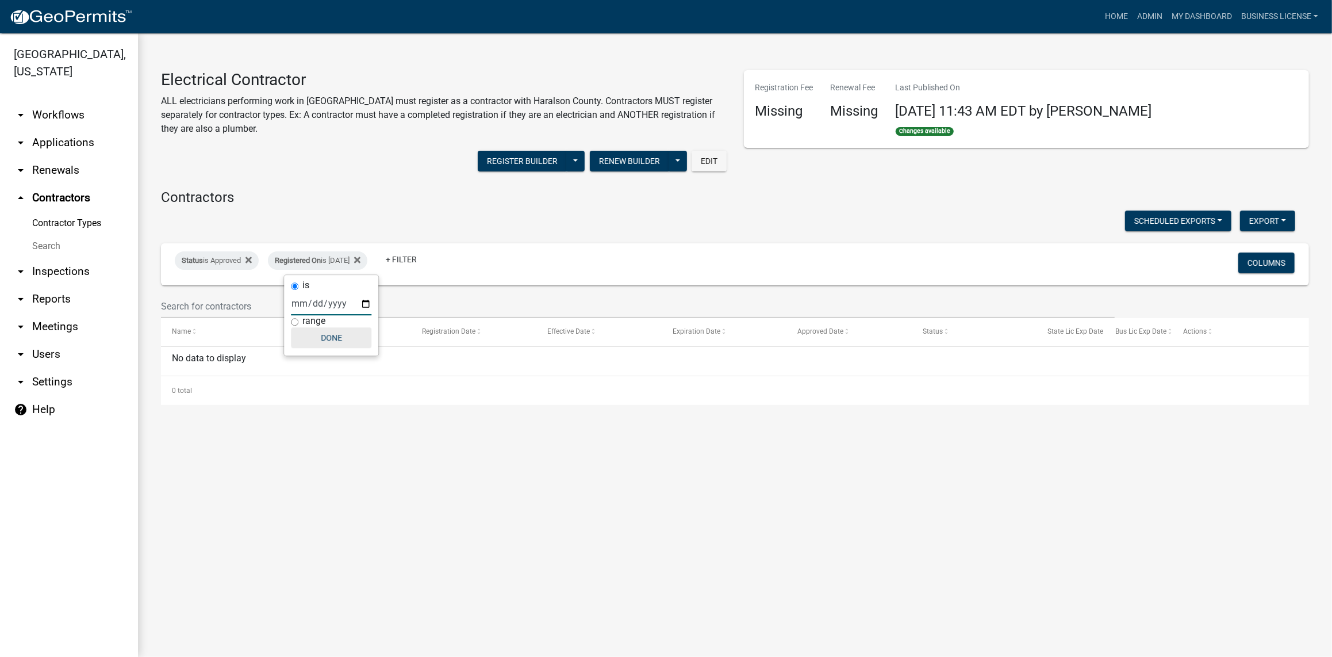
click at [329, 334] on button "Done" at bounding box center [331, 337] width 81 height 21
click at [331, 261] on div "Registered On is [DATE]" at bounding box center [317, 260] width 99 height 18
click at [366, 301] on input "[DATE]" at bounding box center [331, 304] width 81 height 24
click at [357, 288] on div "is" at bounding box center [331, 285] width 81 height 12
click at [311, 320] on label "range" at bounding box center [313, 320] width 23 height 9
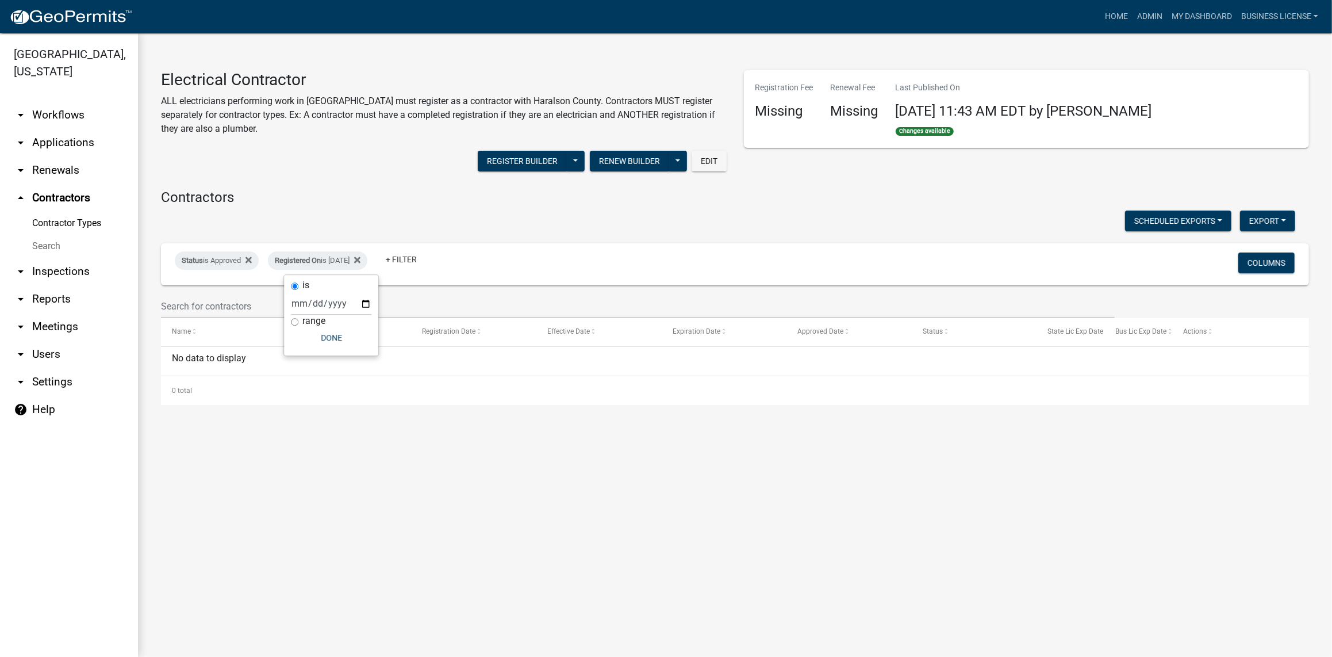
click at [298, 320] on input "range" at bounding box center [294, 321] width 7 height 7
radio input "true"
select select
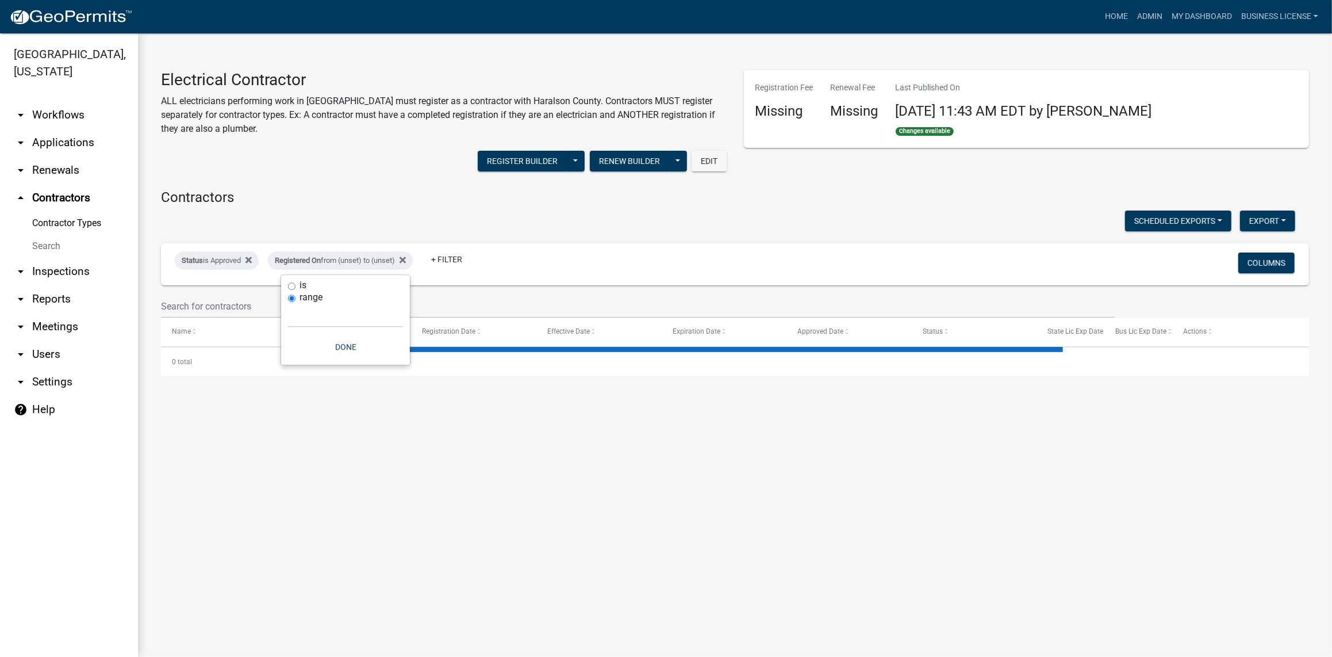
select select "2: 50"
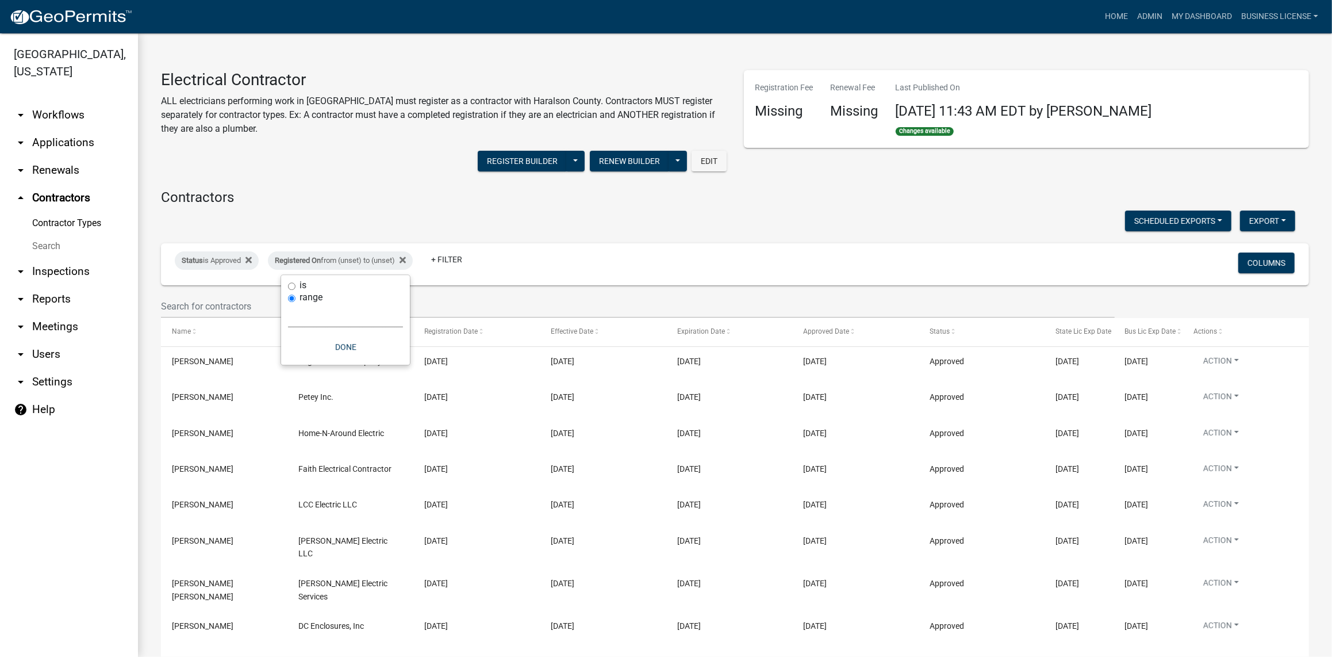
click at [320, 316] on select "[DATE] [DATE] Current Week Previous Week Current Month Last Month Current Calen…" at bounding box center [345, 316] width 115 height 24
select select "this_1_months"
click at [288, 304] on select "[DATE] [DATE] Current Week Previous Week Current Month Last Month Current Calen…" at bounding box center [345, 316] width 115 height 24
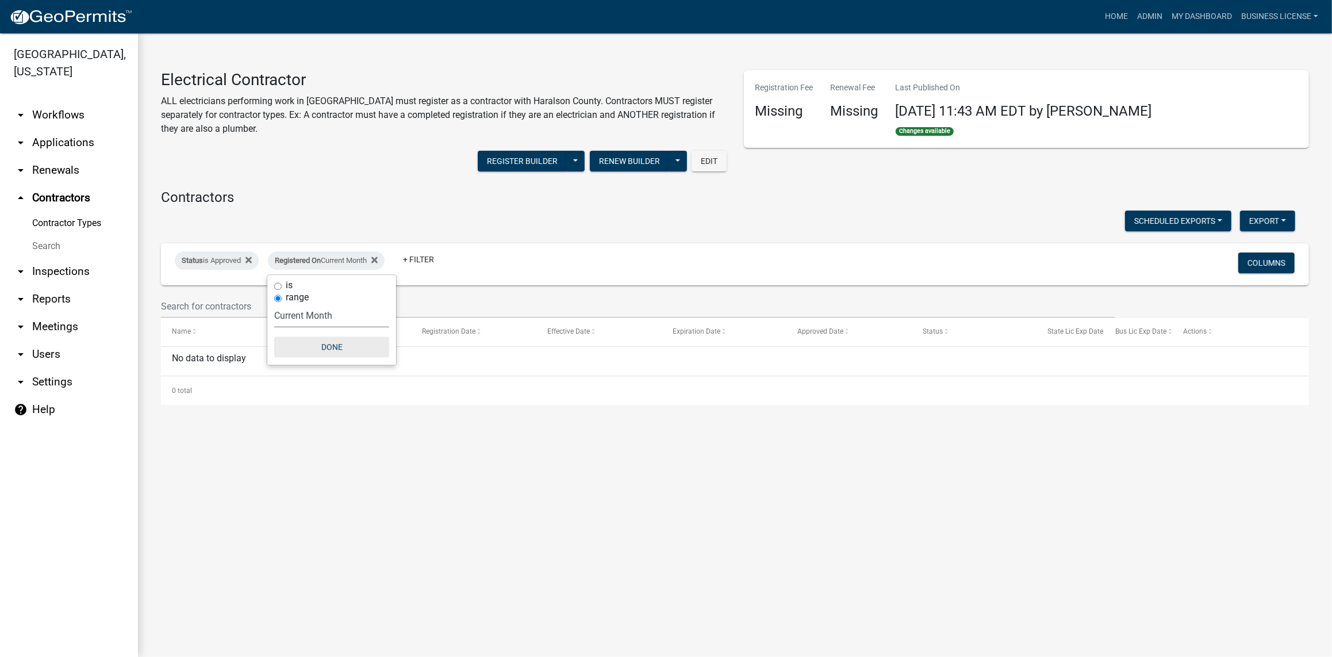
click at [336, 343] on button "Done" at bounding box center [331, 346] width 115 height 21
click at [252, 263] on icon at bounding box center [249, 259] width 6 height 9
click at [69, 226] on link "Contractor Types" at bounding box center [69, 223] width 138 height 23
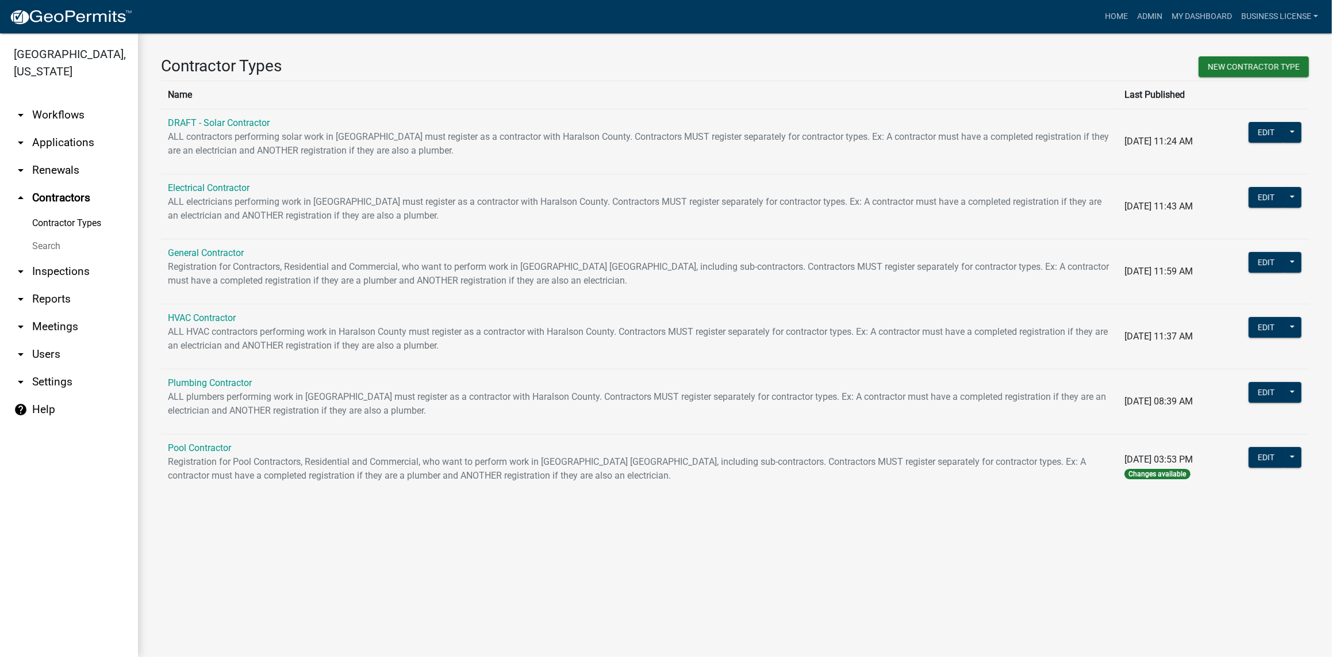
click at [56, 197] on link "arrow_drop_up Contractors" at bounding box center [69, 198] width 138 height 28
click at [221, 384] on link "Plumbing Contractor" at bounding box center [210, 382] width 84 height 11
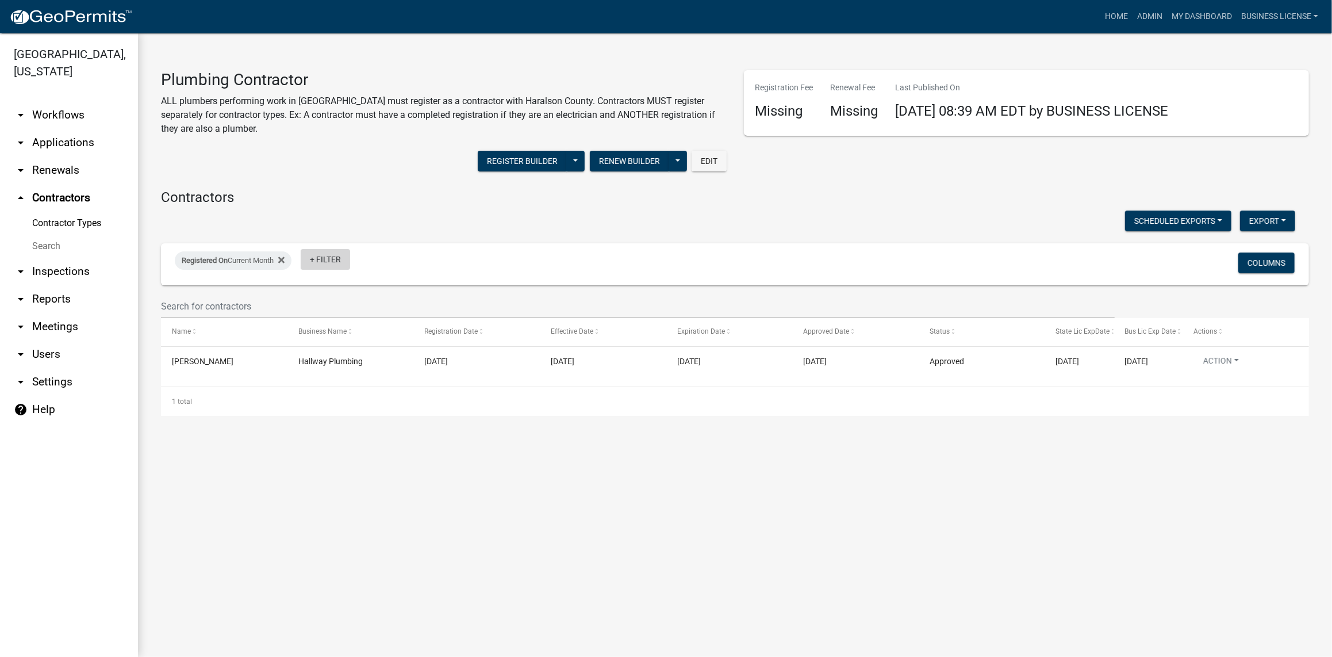
click at [327, 260] on link "+ Filter" at bounding box center [325, 259] width 49 height 21
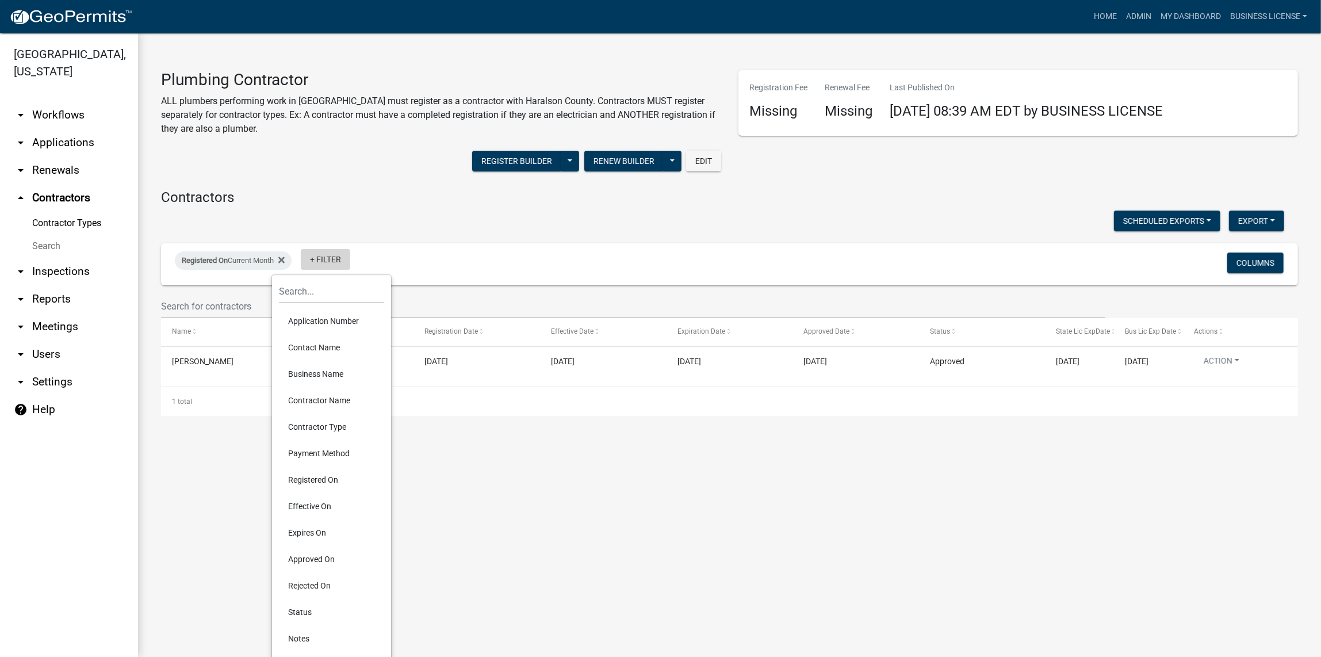
click at [327, 259] on link "+ Filter" at bounding box center [325, 259] width 49 height 21
